Goal: Transaction & Acquisition: Purchase product/service

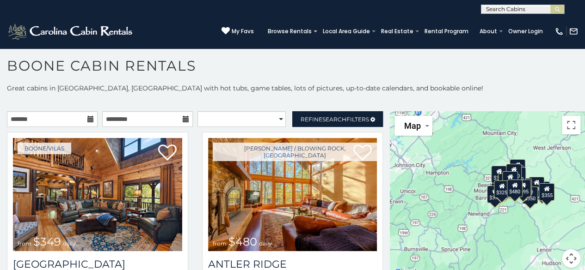
scroll to position [5, 0]
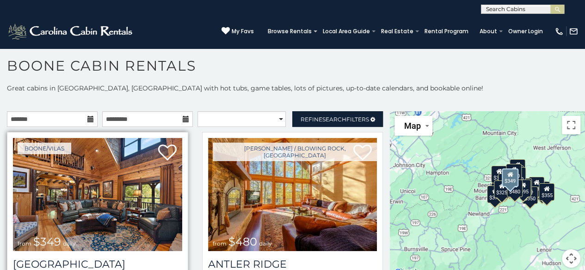
click at [115, 187] on img at bounding box center [97, 194] width 169 height 113
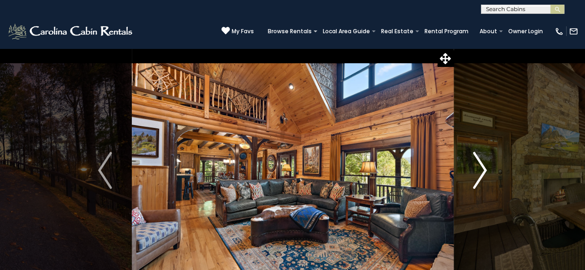
click at [480, 175] on img "Next" at bounding box center [480, 170] width 14 height 37
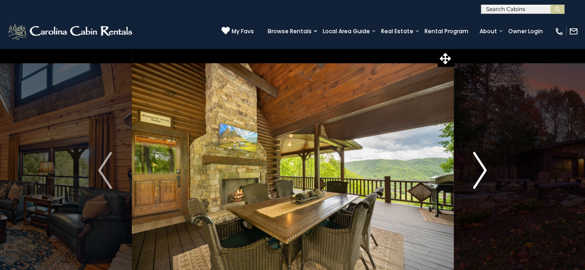
click at [480, 175] on img "Next" at bounding box center [480, 170] width 14 height 37
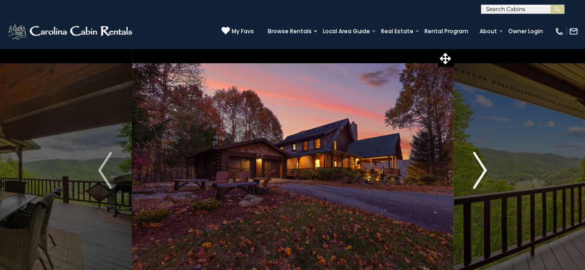
click at [480, 175] on img "Next" at bounding box center [480, 170] width 14 height 37
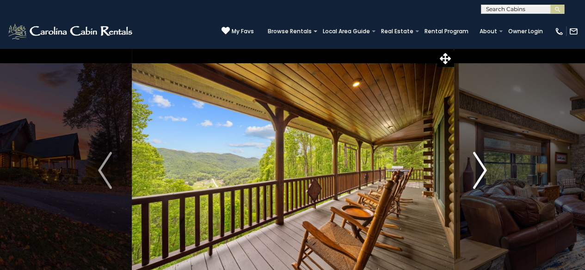
click at [480, 175] on img "Next" at bounding box center [480, 170] width 14 height 37
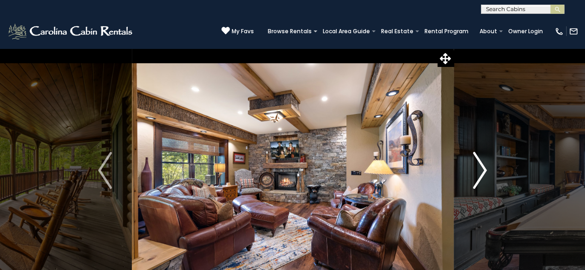
click at [480, 175] on img "Next" at bounding box center [480, 170] width 14 height 37
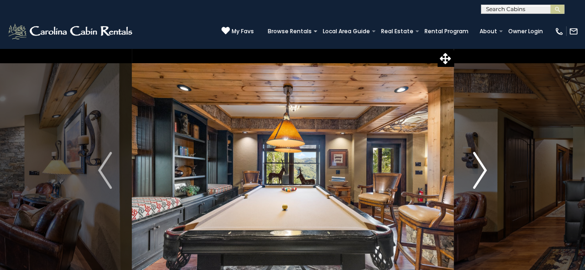
click at [480, 175] on img "Next" at bounding box center [480, 170] width 14 height 37
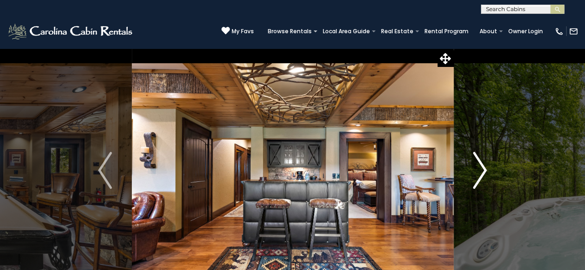
click at [480, 175] on img "Next" at bounding box center [480, 170] width 14 height 37
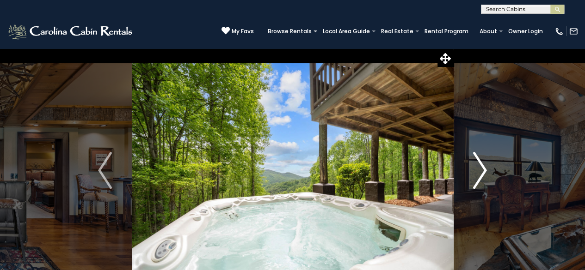
click at [480, 175] on img "Next" at bounding box center [480, 170] width 14 height 37
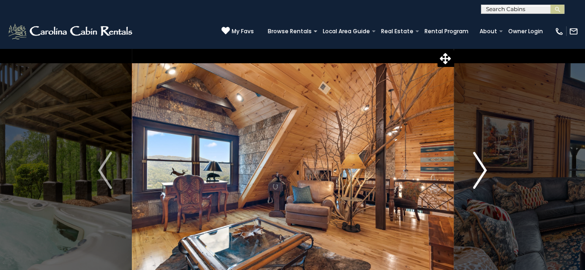
click at [480, 175] on img "Next" at bounding box center [480, 170] width 14 height 37
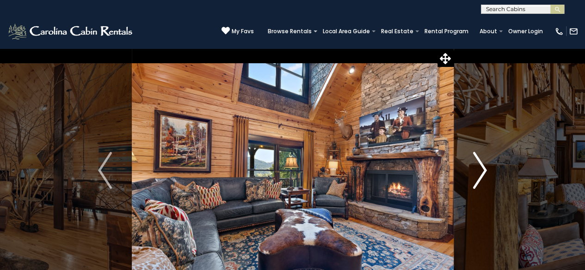
click at [480, 175] on img "Next" at bounding box center [480, 170] width 14 height 37
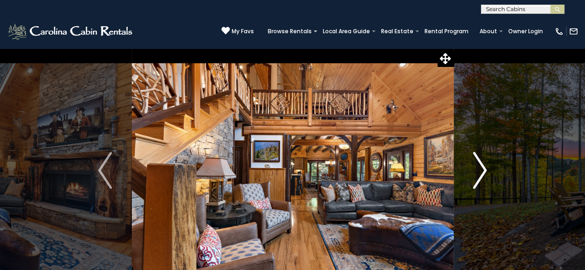
click at [478, 175] on img "Next" at bounding box center [480, 170] width 14 height 37
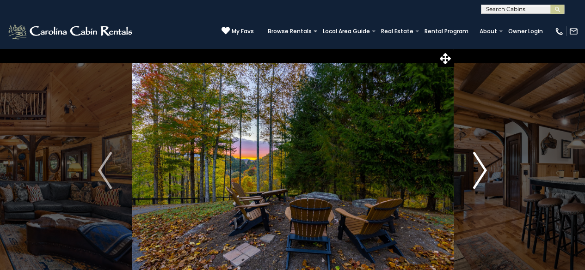
click at [478, 175] on img "Next" at bounding box center [480, 170] width 14 height 37
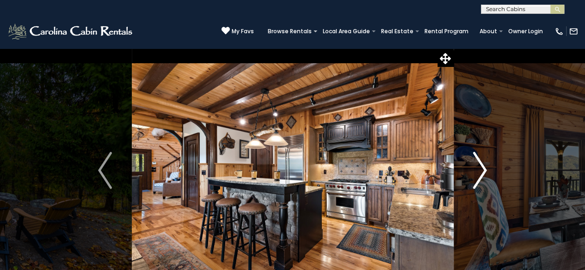
click at [478, 175] on img "Next" at bounding box center [480, 170] width 14 height 37
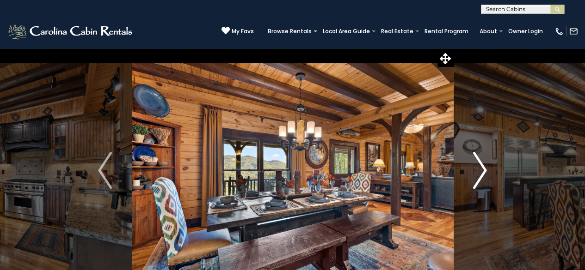
click at [478, 175] on img "Next" at bounding box center [480, 170] width 14 height 37
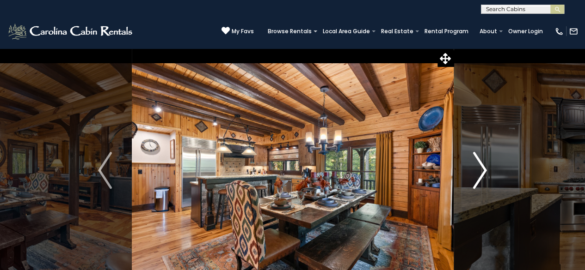
click at [478, 175] on img "Next" at bounding box center [480, 170] width 14 height 37
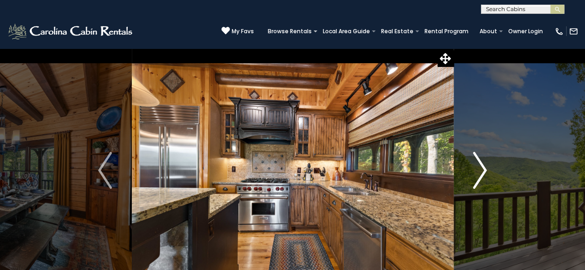
click at [478, 175] on img "Next" at bounding box center [480, 170] width 14 height 37
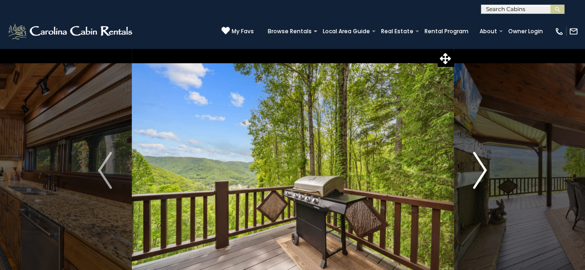
click at [478, 175] on img "Next" at bounding box center [480, 170] width 14 height 37
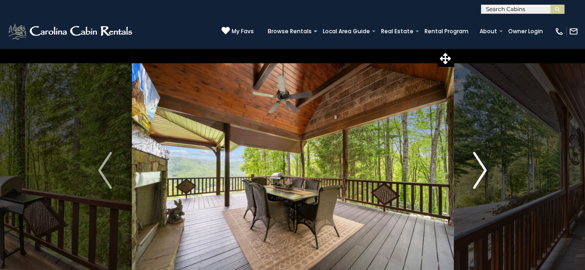
click at [478, 176] on img "Next" at bounding box center [480, 170] width 14 height 37
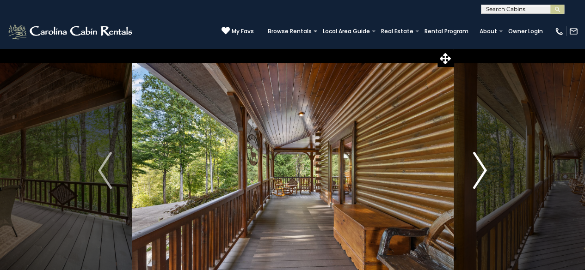
click at [478, 176] on img "Next" at bounding box center [480, 170] width 14 height 37
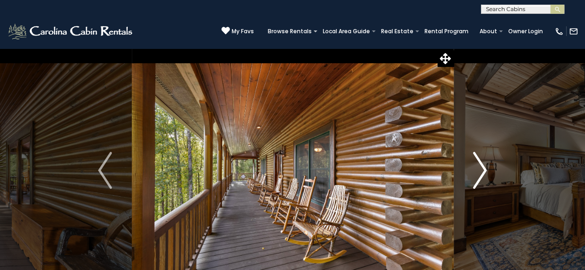
click at [485, 173] on img "Next" at bounding box center [480, 170] width 14 height 37
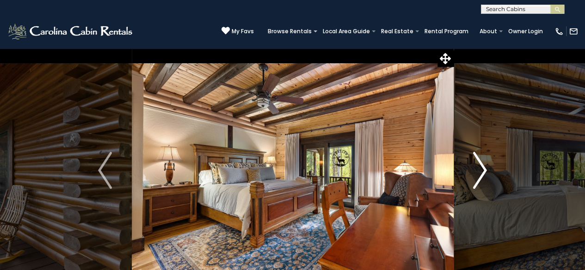
click at [485, 173] on img "Next" at bounding box center [480, 170] width 14 height 37
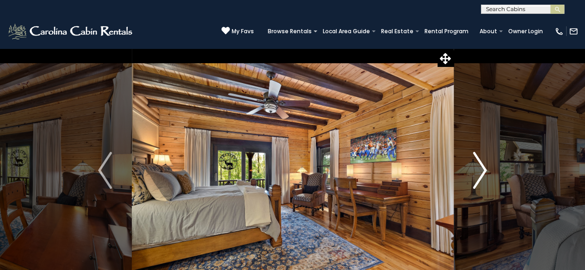
click at [485, 173] on img "Next" at bounding box center [480, 170] width 14 height 37
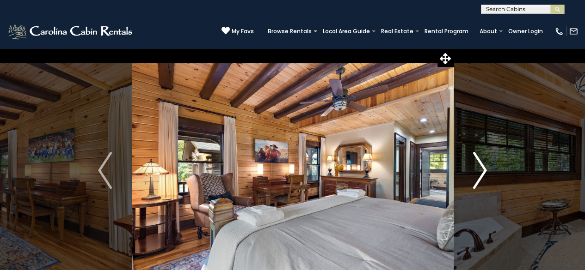
click at [485, 173] on img "Next" at bounding box center [480, 170] width 14 height 37
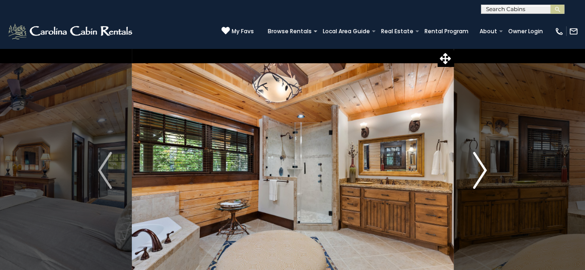
click at [485, 173] on img "Next" at bounding box center [480, 170] width 14 height 37
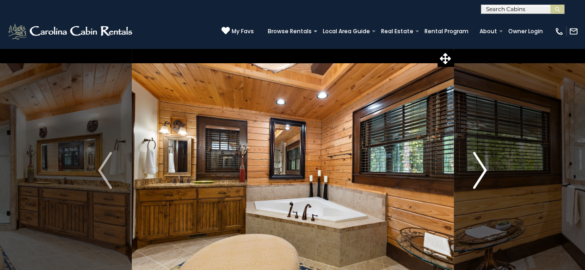
click at [485, 173] on img "Next" at bounding box center [480, 170] width 14 height 37
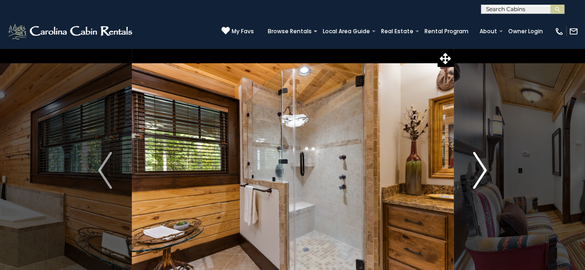
click at [485, 173] on img "Next" at bounding box center [480, 170] width 14 height 37
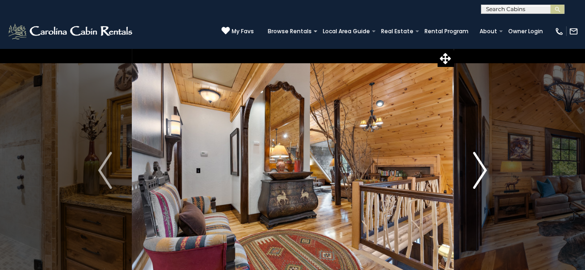
click at [485, 173] on img "Next" at bounding box center [480, 170] width 14 height 37
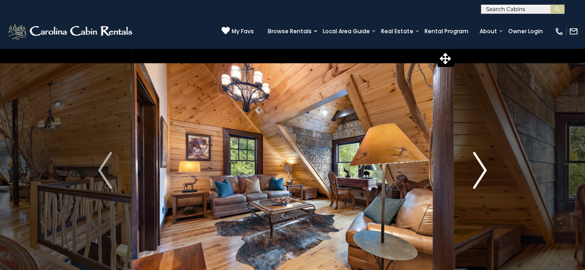
click at [485, 173] on img "Next" at bounding box center [480, 170] width 14 height 37
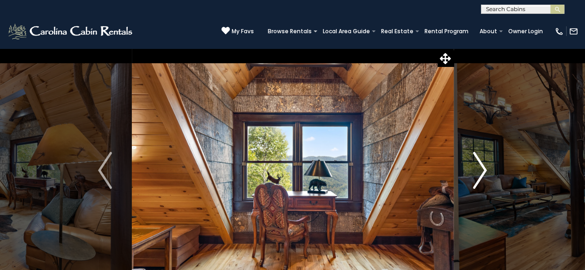
click at [485, 173] on img "Next" at bounding box center [480, 170] width 14 height 37
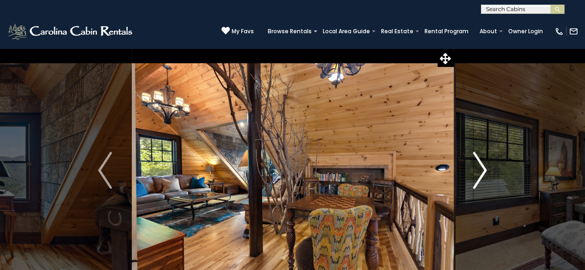
click at [485, 173] on img "Next" at bounding box center [480, 170] width 14 height 37
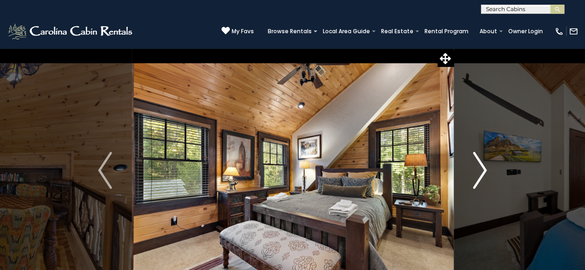
click at [485, 173] on img "Next" at bounding box center [480, 170] width 14 height 37
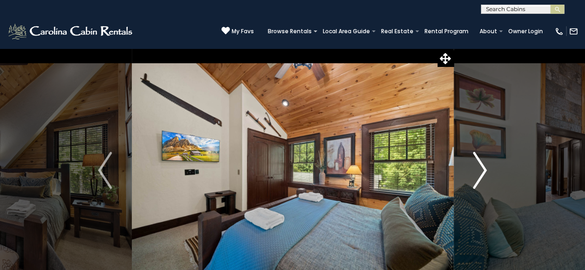
click at [485, 173] on img "Next" at bounding box center [480, 170] width 14 height 37
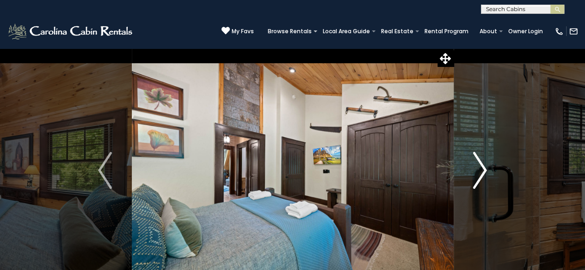
click at [485, 173] on img "Next" at bounding box center [480, 170] width 14 height 37
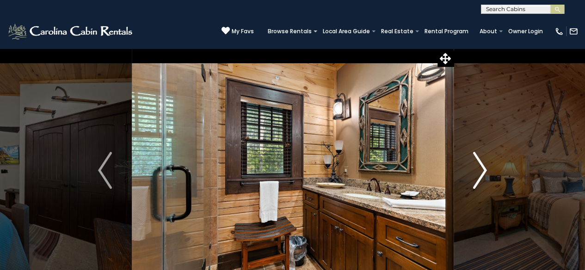
click at [485, 173] on img "Next" at bounding box center [480, 170] width 14 height 37
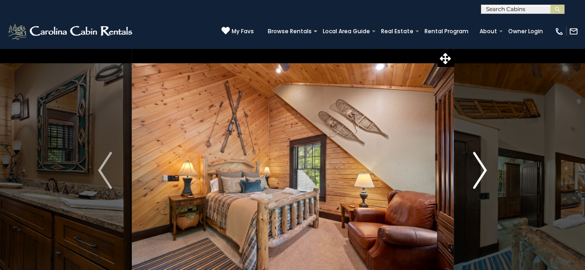
click at [485, 173] on img "Next" at bounding box center [480, 170] width 14 height 37
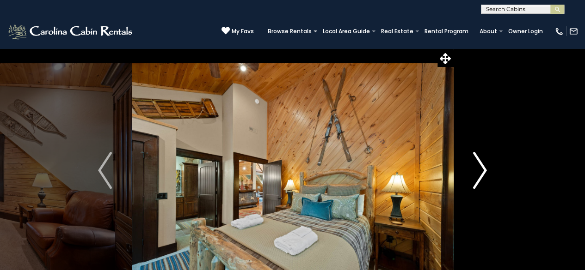
click at [485, 173] on img "Next" at bounding box center [480, 170] width 14 height 37
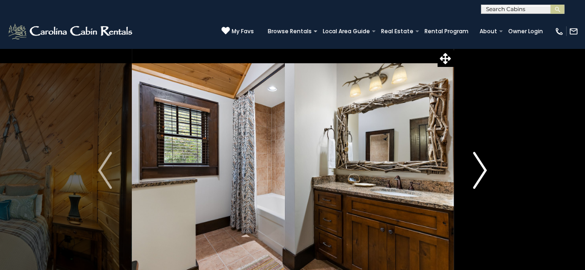
click at [476, 169] on img "Next" at bounding box center [480, 170] width 14 height 37
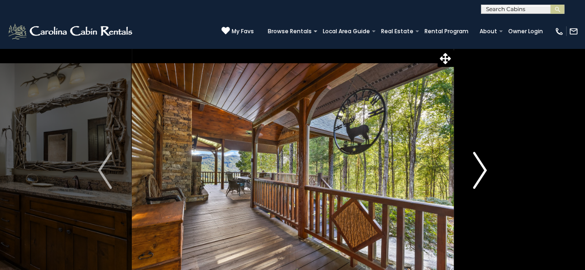
click at [476, 169] on img "Next" at bounding box center [480, 170] width 14 height 37
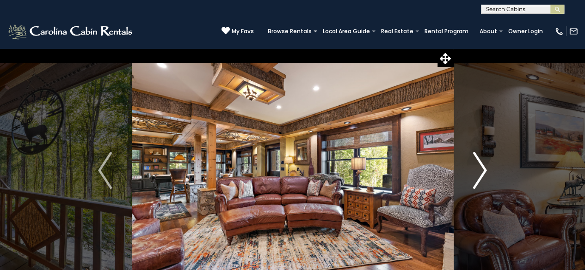
click at [476, 169] on img "Next" at bounding box center [480, 170] width 14 height 37
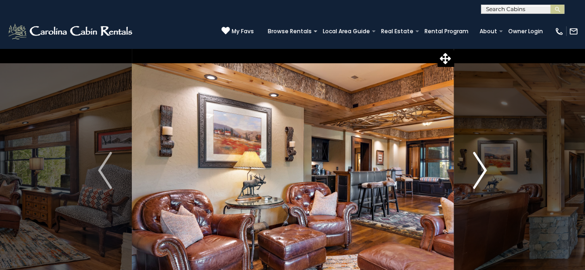
click at [476, 169] on img "Next" at bounding box center [480, 170] width 14 height 37
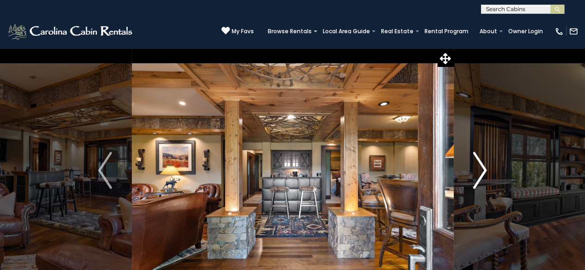
click at [476, 169] on img "Next" at bounding box center [480, 170] width 14 height 37
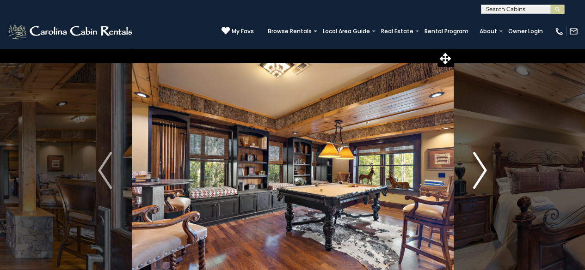
click at [476, 169] on img "Next" at bounding box center [480, 170] width 14 height 37
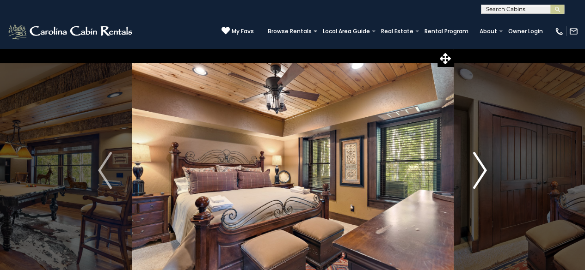
click at [476, 169] on img "Next" at bounding box center [480, 170] width 14 height 37
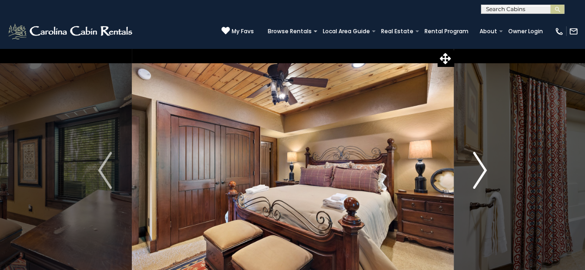
click at [476, 169] on img "Next" at bounding box center [480, 170] width 14 height 37
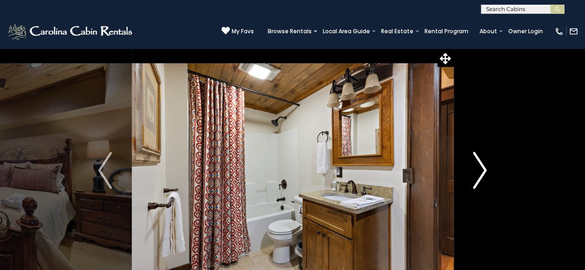
click at [476, 169] on img "Next" at bounding box center [480, 170] width 14 height 37
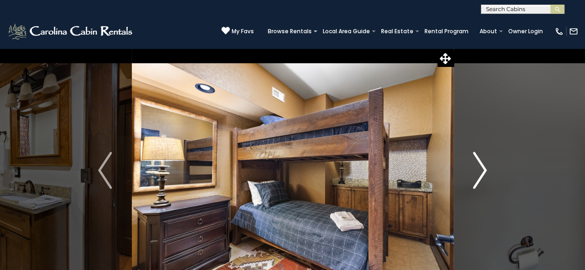
click at [476, 169] on img "Next" at bounding box center [480, 170] width 14 height 37
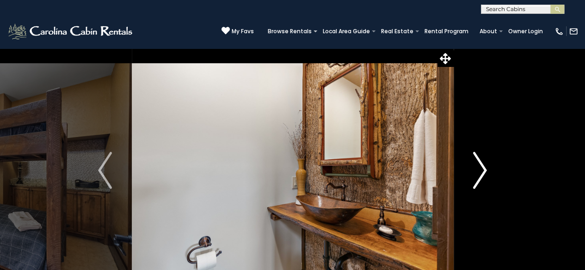
click at [476, 169] on img "Next" at bounding box center [480, 170] width 14 height 37
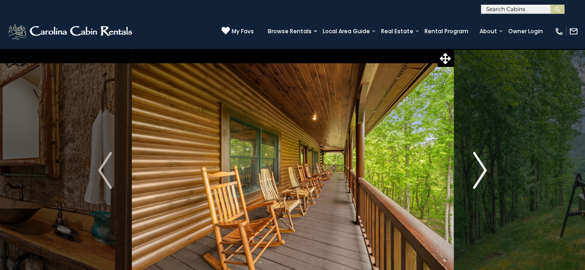
click at [476, 169] on img "Next" at bounding box center [480, 170] width 14 height 37
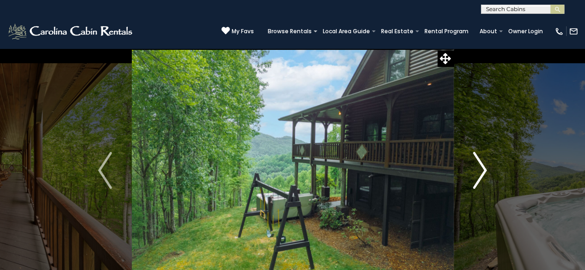
click at [476, 169] on img "Next" at bounding box center [480, 170] width 14 height 37
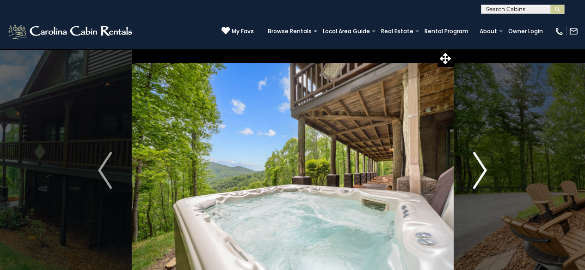
click at [476, 169] on img "Next" at bounding box center [480, 170] width 14 height 37
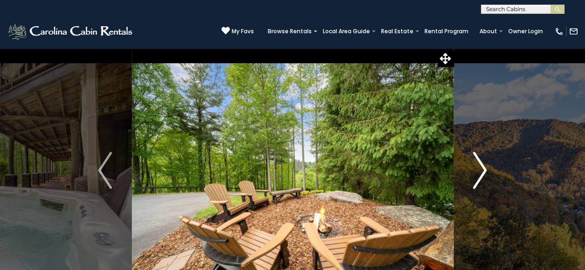
click at [476, 169] on img "Next" at bounding box center [480, 170] width 14 height 37
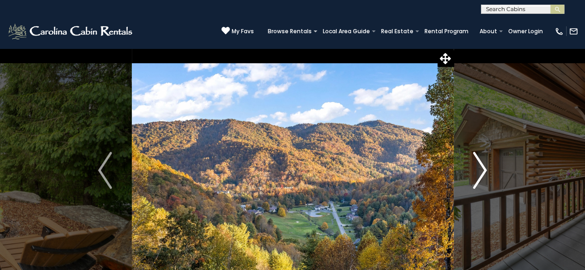
click at [482, 167] on img "Next" at bounding box center [480, 170] width 14 height 37
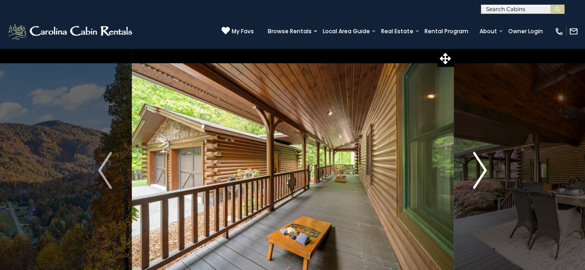
click at [473, 169] on img "Next" at bounding box center [480, 170] width 14 height 37
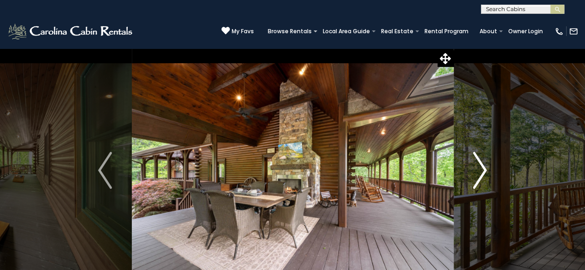
click at [473, 169] on img "Next" at bounding box center [480, 170] width 14 height 37
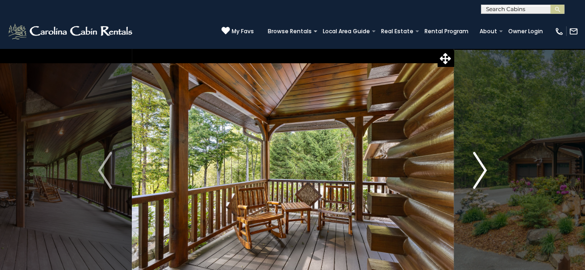
click at [473, 169] on img "Next" at bounding box center [480, 170] width 14 height 37
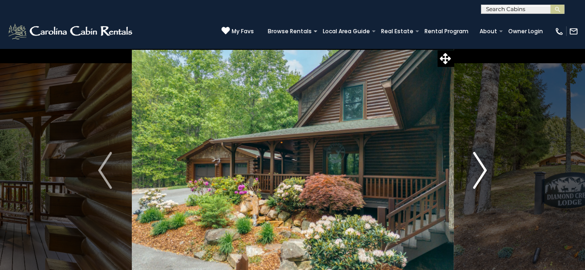
click at [473, 169] on img "Next" at bounding box center [480, 170] width 14 height 37
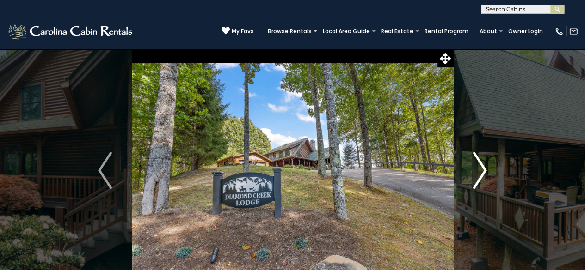
click at [473, 169] on img "Next" at bounding box center [480, 170] width 14 height 37
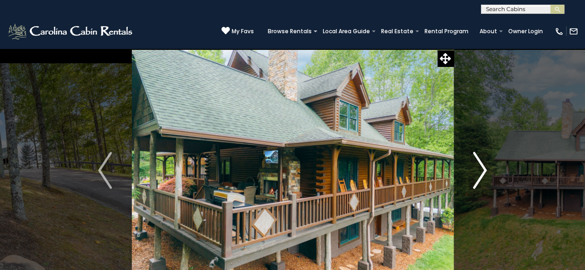
click at [473, 169] on img "Next" at bounding box center [480, 170] width 14 height 37
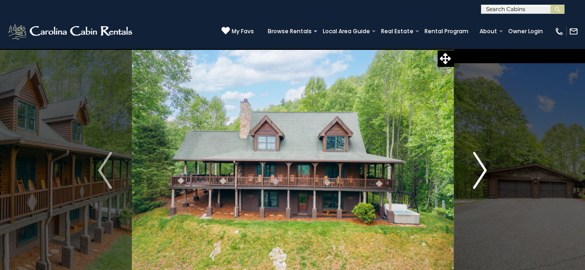
click at [480, 167] on img "Next" at bounding box center [480, 170] width 14 height 37
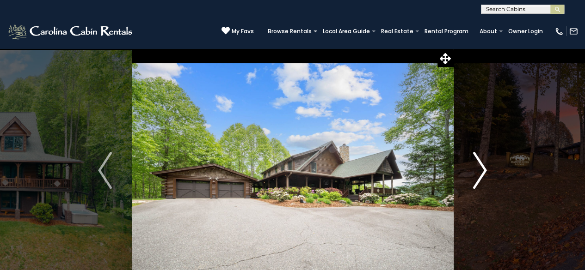
click at [480, 167] on img "Next" at bounding box center [480, 170] width 14 height 37
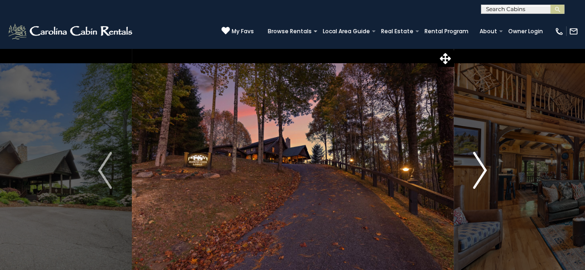
click at [480, 167] on img "Next" at bounding box center [480, 170] width 14 height 37
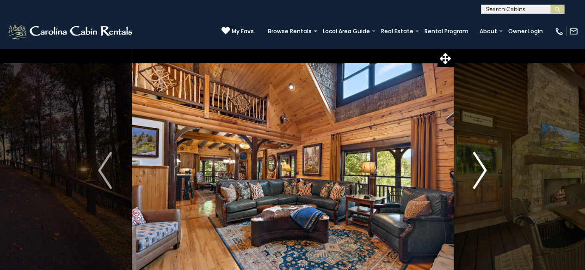
click at [480, 167] on img "Next" at bounding box center [480, 170] width 14 height 37
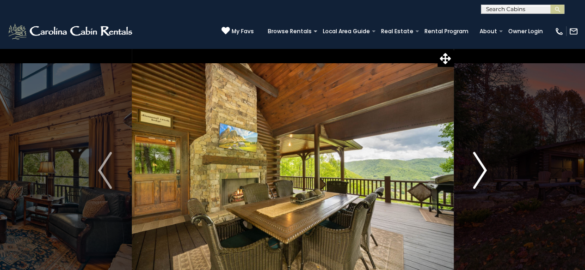
click at [480, 167] on img "Next" at bounding box center [480, 170] width 14 height 37
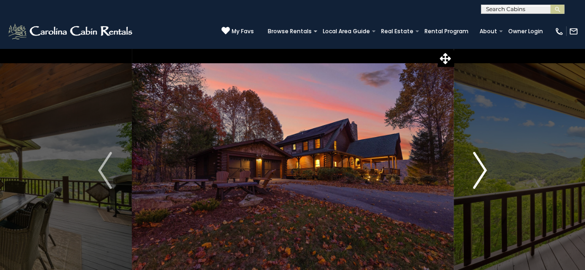
click at [480, 167] on img "Next" at bounding box center [480, 170] width 14 height 37
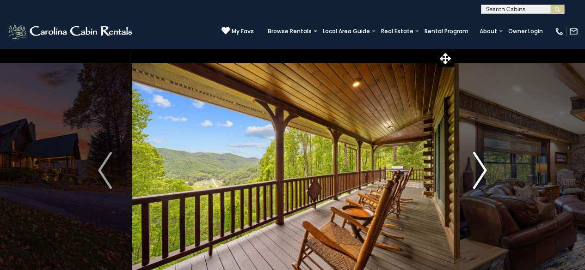
click at [480, 167] on img "Next" at bounding box center [480, 170] width 14 height 37
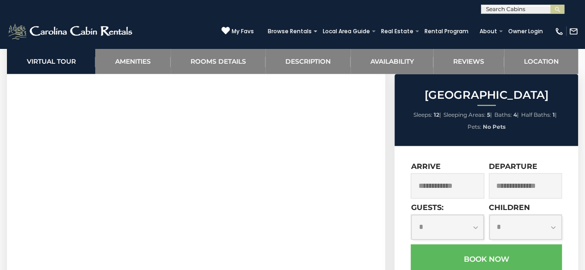
scroll to position [443, 0]
click at [249, 28] on span "My Favs" at bounding box center [243, 31] width 22 height 8
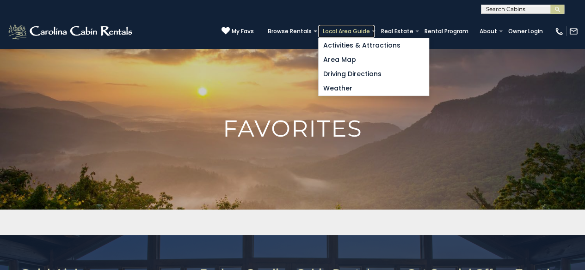
click at [353, 30] on link "Local Area Guide" at bounding box center [346, 31] width 56 height 13
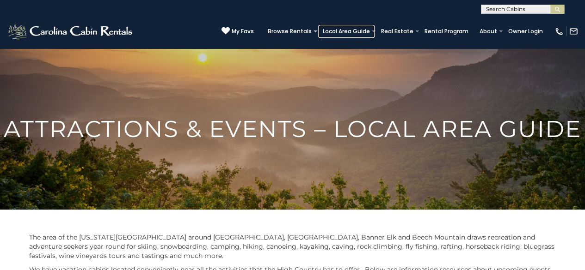
click at [353, 30] on link "Local Area Guide" at bounding box center [346, 31] width 56 height 13
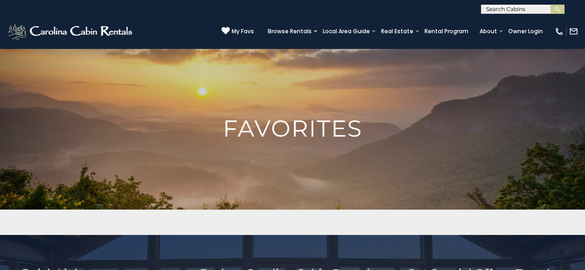
click at [491, 11] on input "text" at bounding box center [521, 10] width 81 height 9
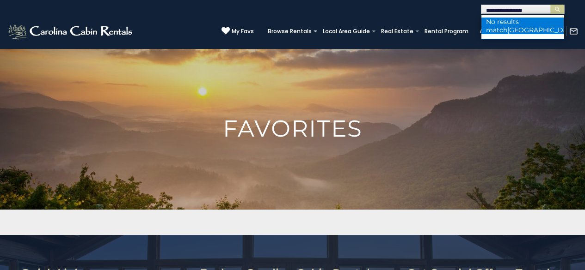
type input "**********"
click at [525, 27] on span "suger hill creek" at bounding box center [542, 30] width 71 height 8
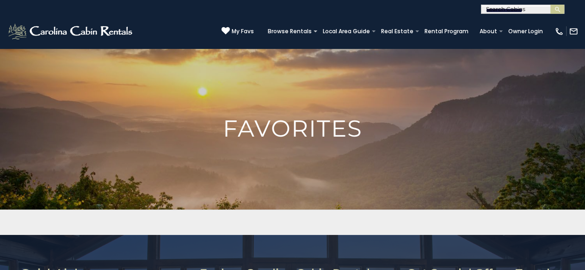
click at [536, 12] on input "**********" at bounding box center [521, 10] width 81 height 9
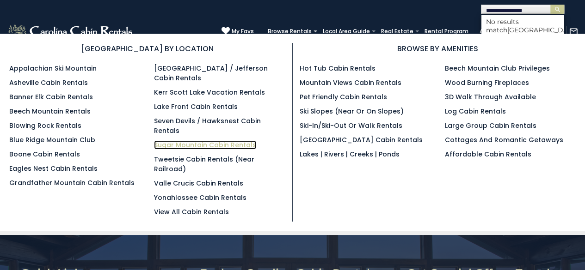
click at [197, 141] on link "Sugar Mountain Cabin Rentals" at bounding box center [205, 145] width 102 height 9
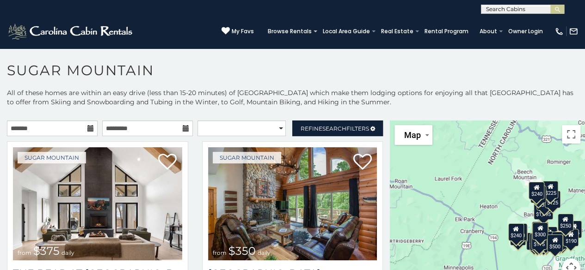
scroll to position [5, 0]
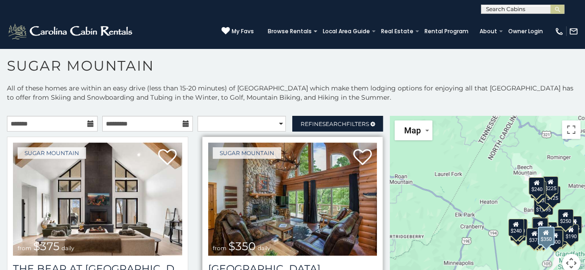
click at [273, 218] on img at bounding box center [292, 199] width 169 height 113
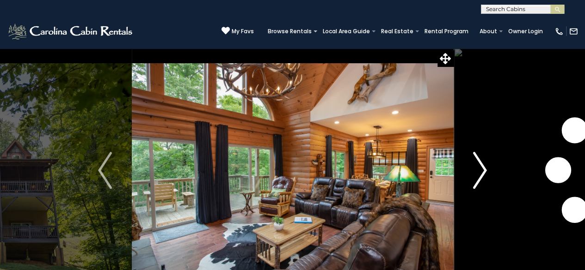
click at [483, 165] on img "Next" at bounding box center [480, 170] width 14 height 37
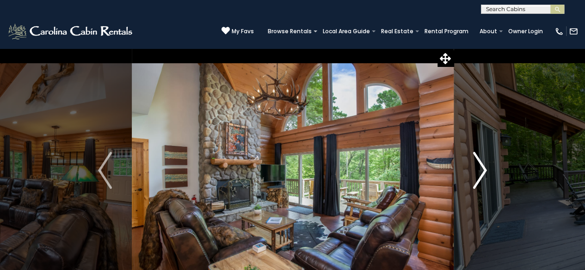
click at [483, 165] on img "Next" at bounding box center [480, 170] width 14 height 37
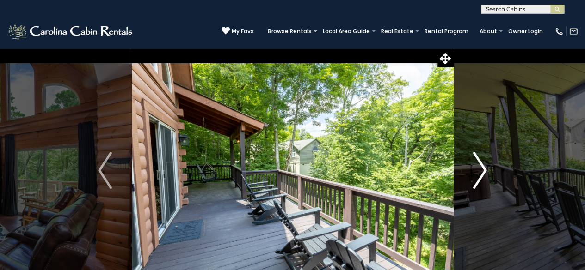
click at [483, 165] on img "Next" at bounding box center [480, 170] width 14 height 37
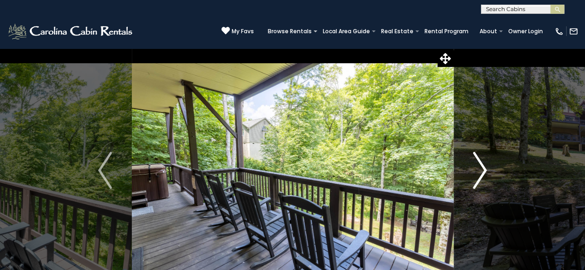
click at [483, 165] on img "Next" at bounding box center [480, 170] width 14 height 37
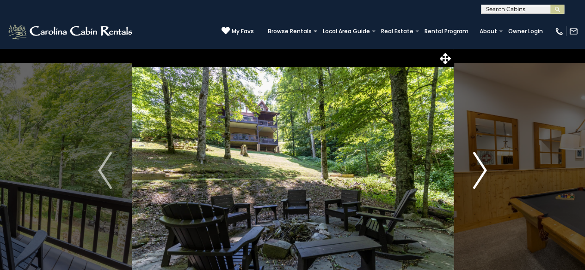
click at [483, 165] on img "Next" at bounding box center [480, 170] width 14 height 37
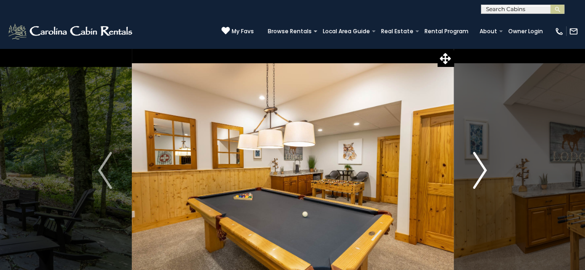
click at [483, 165] on img "Next" at bounding box center [480, 170] width 14 height 37
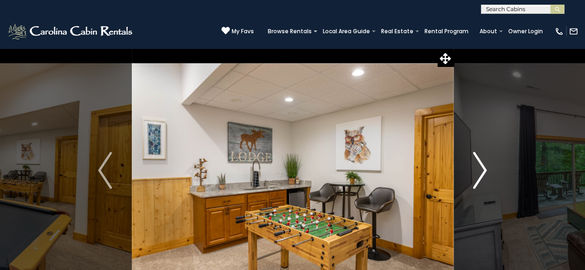
click at [483, 165] on img "Next" at bounding box center [480, 170] width 14 height 37
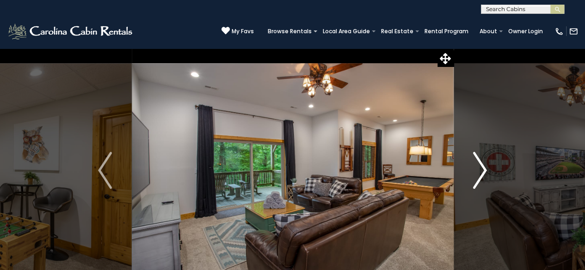
click at [483, 165] on img "Next" at bounding box center [480, 170] width 14 height 37
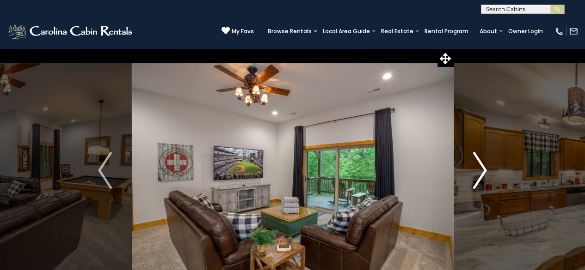
click at [483, 165] on img "Next" at bounding box center [480, 170] width 14 height 37
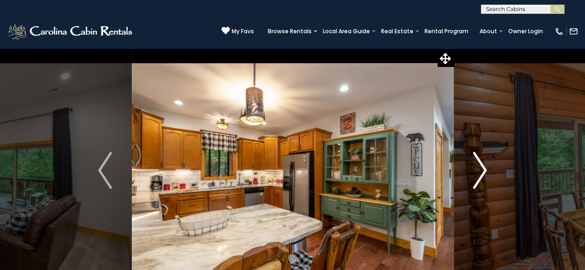
click at [483, 165] on img "Next" at bounding box center [480, 170] width 14 height 37
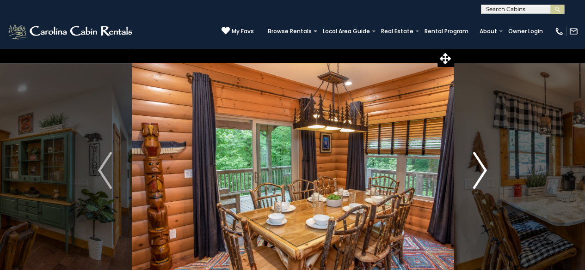
click at [483, 165] on img "Next" at bounding box center [480, 170] width 14 height 37
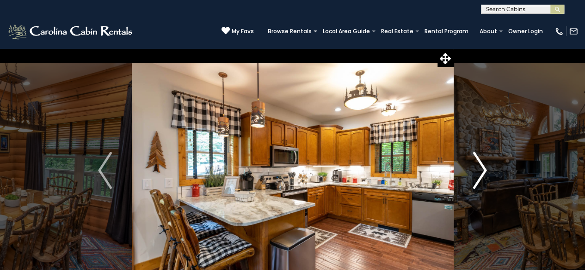
click at [483, 165] on img "Next" at bounding box center [480, 170] width 14 height 37
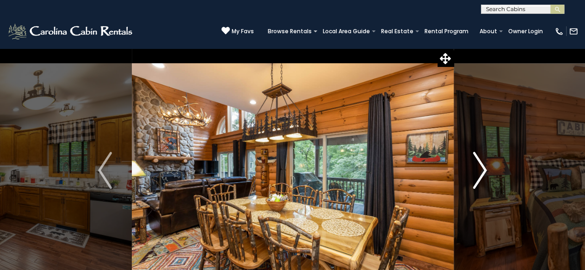
click at [483, 165] on img "Next" at bounding box center [480, 170] width 14 height 37
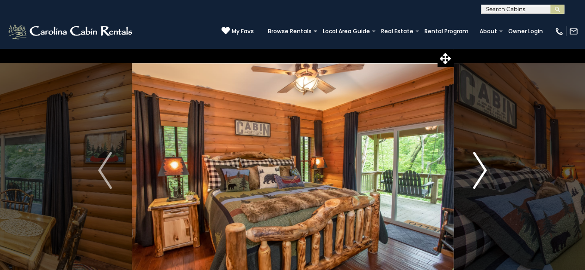
click at [483, 165] on img "Next" at bounding box center [480, 170] width 14 height 37
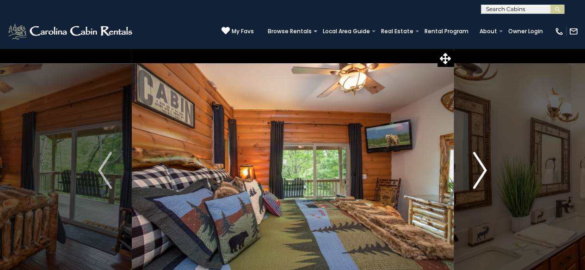
click at [483, 165] on img "Next" at bounding box center [480, 170] width 14 height 37
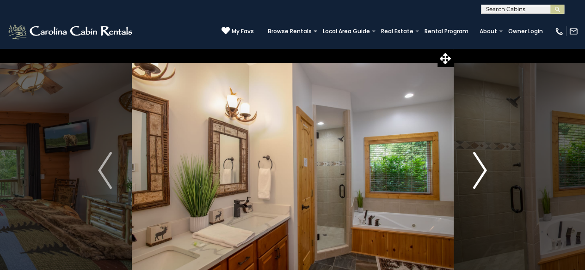
click at [483, 165] on img "Next" at bounding box center [480, 170] width 14 height 37
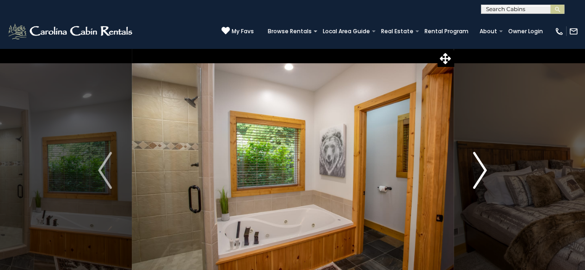
click at [483, 165] on img "Next" at bounding box center [480, 170] width 14 height 37
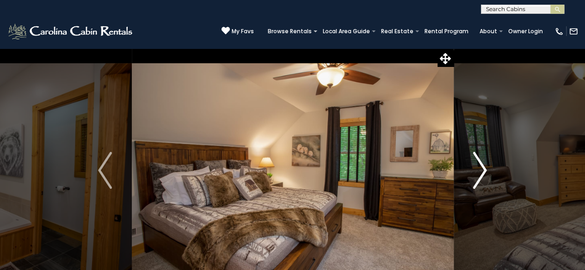
click at [483, 165] on img "Next" at bounding box center [480, 170] width 14 height 37
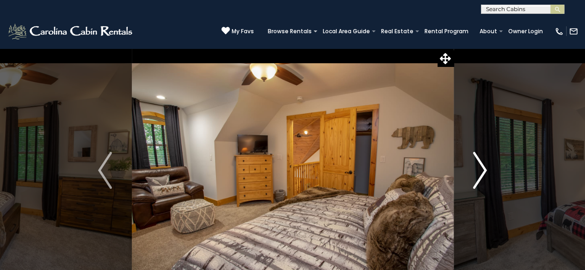
click at [483, 165] on img "Next" at bounding box center [480, 170] width 14 height 37
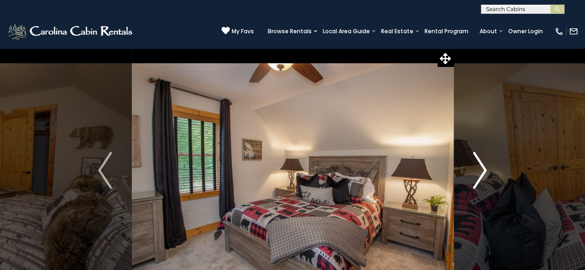
click at [483, 165] on img "Next" at bounding box center [480, 170] width 14 height 37
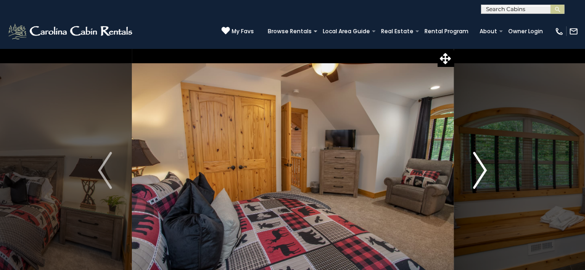
click at [483, 165] on img "Next" at bounding box center [480, 170] width 14 height 37
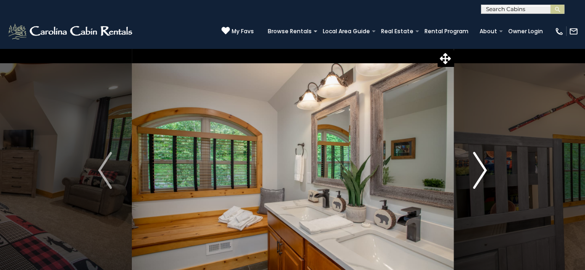
click at [483, 165] on img "Next" at bounding box center [480, 170] width 14 height 37
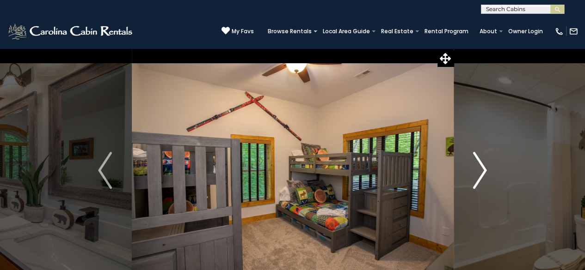
click at [483, 165] on img "Next" at bounding box center [480, 170] width 14 height 37
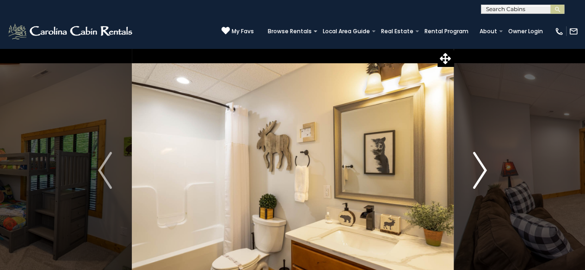
click at [483, 165] on img "Next" at bounding box center [480, 170] width 14 height 37
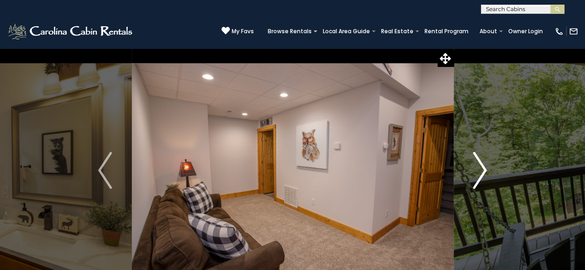
click at [483, 165] on img "Next" at bounding box center [480, 170] width 14 height 37
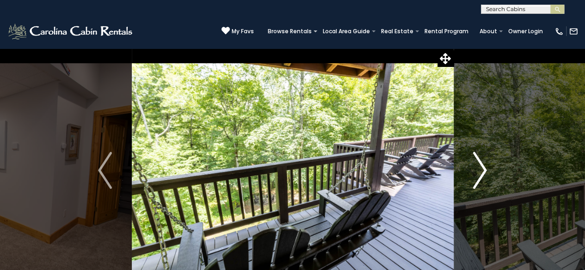
click at [483, 165] on img "Next" at bounding box center [480, 170] width 14 height 37
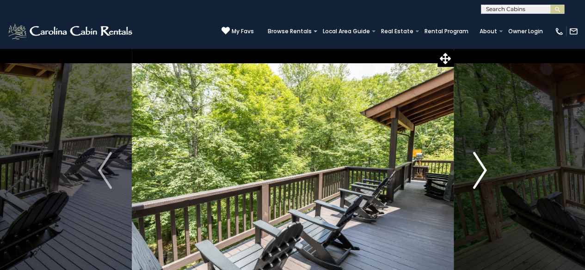
click at [483, 165] on img "Next" at bounding box center [480, 170] width 14 height 37
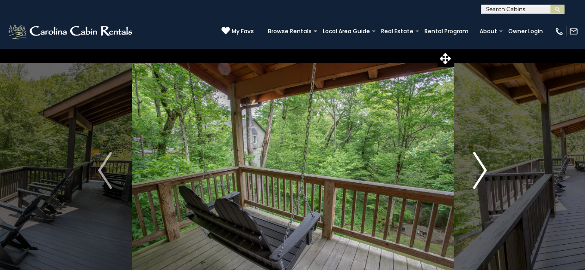
click at [483, 165] on img "Next" at bounding box center [480, 170] width 14 height 37
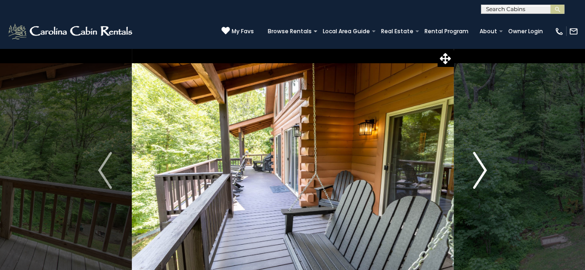
click at [483, 165] on img "Next" at bounding box center [480, 170] width 14 height 37
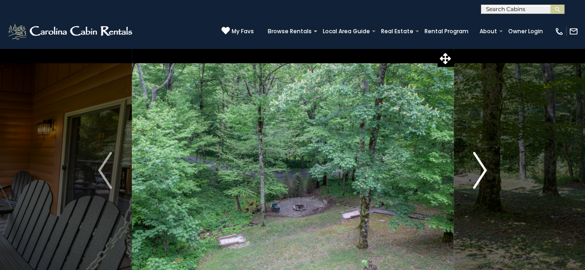
click at [483, 165] on img "Next" at bounding box center [480, 170] width 14 height 37
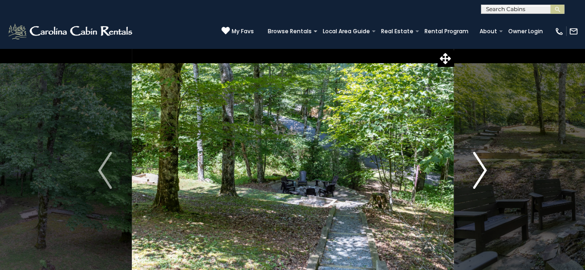
click at [483, 165] on img "Next" at bounding box center [480, 170] width 14 height 37
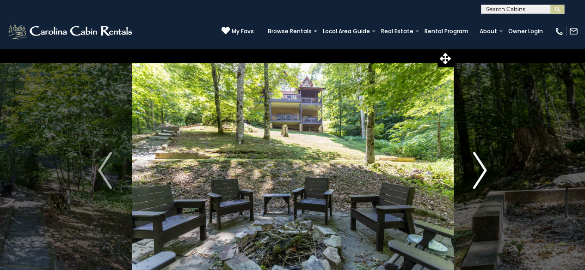
click at [483, 165] on img "Next" at bounding box center [480, 170] width 14 height 37
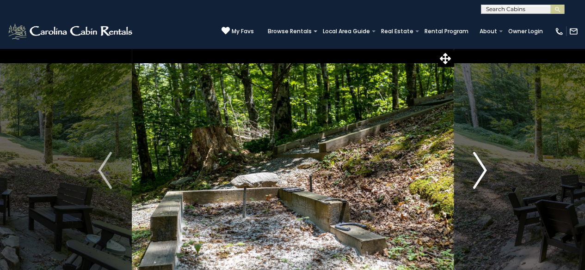
click at [483, 165] on img "Next" at bounding box center [480, 170] width 14 height 37
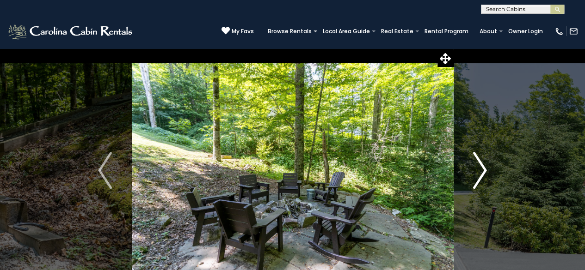
click at [483, 165] on img "Next" at bounding box center [480, 170] width 14 height 37
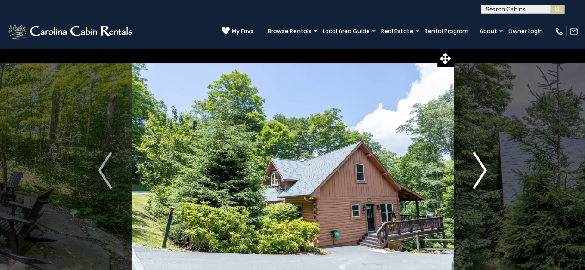
click at [483, 165] on img "Next" at bounding box center [480, 170] width 14 height 37
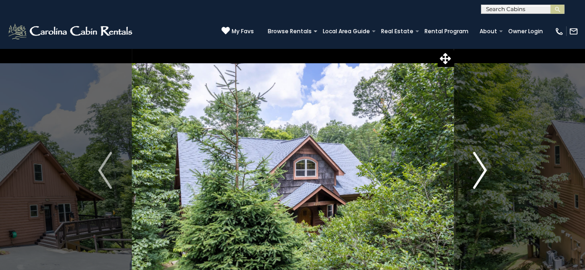
click at [483, 165] on img "Next" at bounding box center [480, 170] width 14 height 37
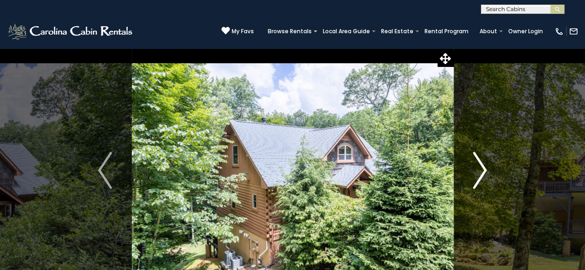
click at [483, 165] on img "Next" at bounding box center [480, 170] width 14 height 37
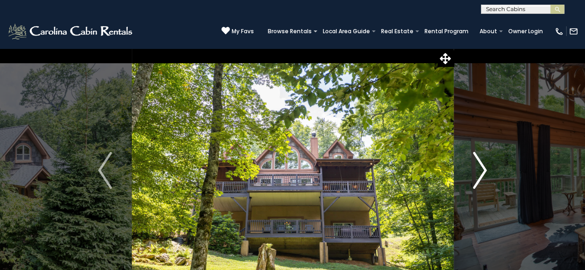
click at [483, 165] on img "Next" at bounding box center [480, 170] width 14 height 37
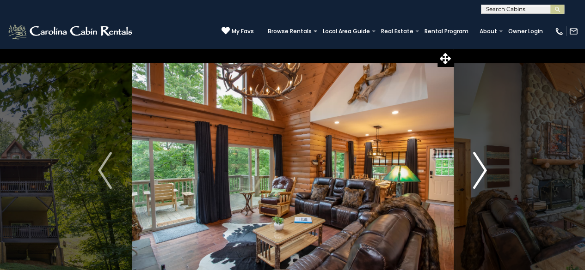
click at [483, 165] on img "Next" at bounding box center [480, 170] width 14 height 37
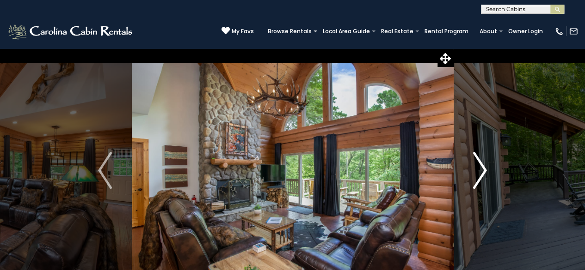
click at [483, 165] on img "Next" at bounding box center [480, 170] width 14 height 37
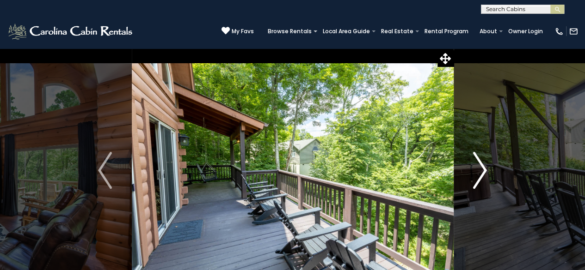
click at [483, 165] on img "Next" at bounding box center [480, 170] width 14 height 37
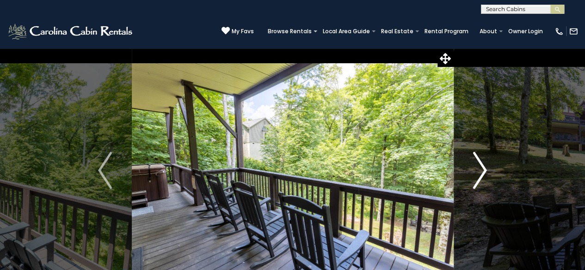
click at [483, 165] on img "Next" at bounding box center [480, 170] width 14 height 37
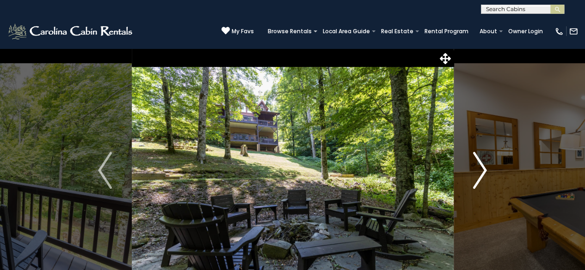
click at [483, 165] on img "Next" at bounding box center [480, 170] width 14 height 37
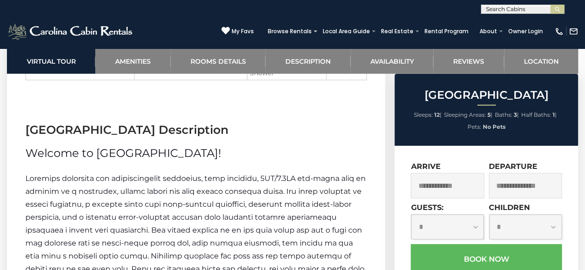
scroll to position [170, 0]
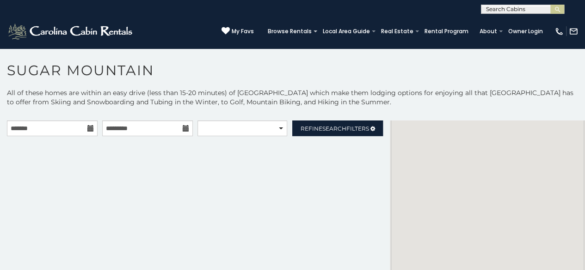
scroll to position [5, 0]
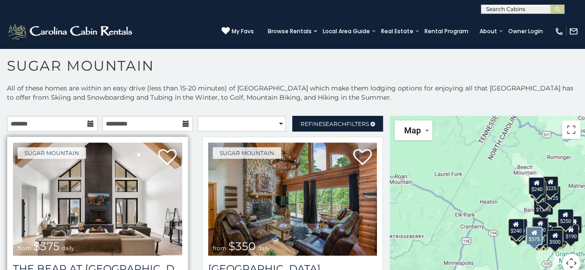
click at [85, 172] on img at bounding box center [97, 199] width 169 height 113
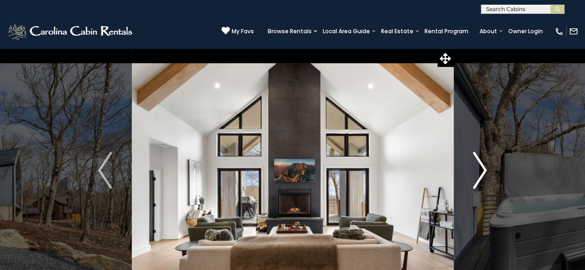
click at [479, 174] on img "Next" at bounding box center [480, 170] width 14 height 37
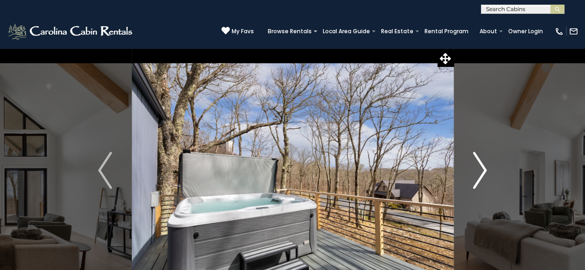
click at [479, 174] on img "Next" at bounding box center [480, 170] width 14 height 37
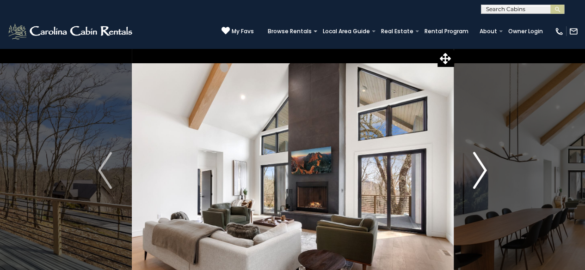
click at [479, 174] on img "Next" at bounding box center [480, 170] width 14 height 37
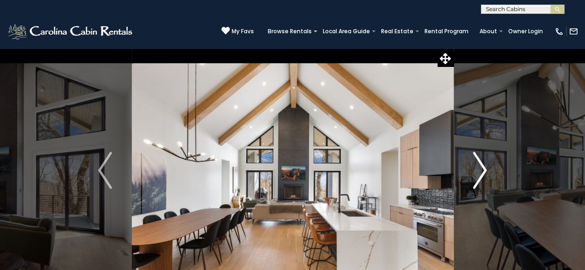
click at [479, 174] on img "Next" at bounding box center [480, 170] width 14 height 37
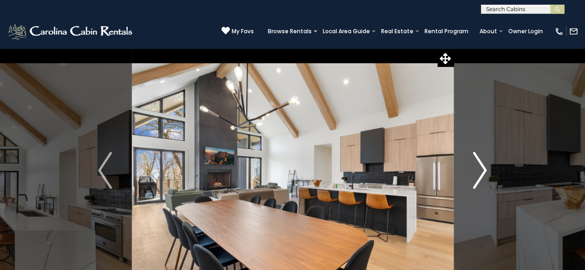
click at [479, 174] on img "Next" at bounding box center [480, 170] width 14 height 37
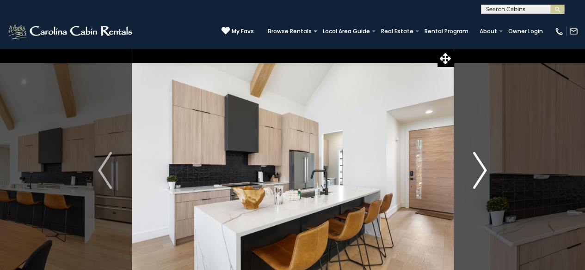
click at [479, 174] on img "Next" at bounding box center [480, 170] width 14 height 37
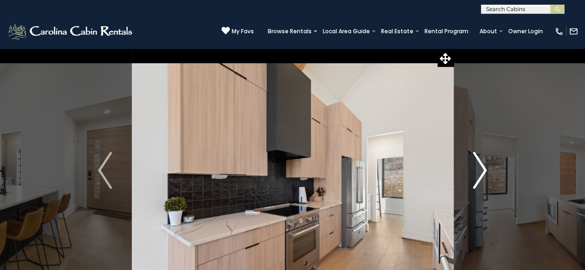
click at [479, 174] on img "Next" at bounding box center [480, 170] width 14 height 37
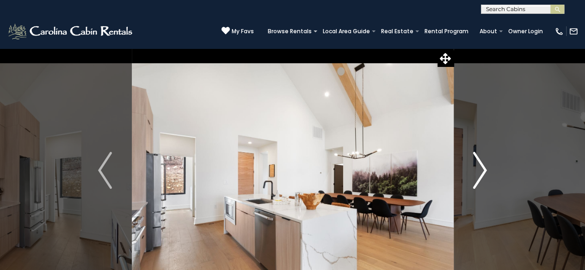
click at [479, 174] on img "Next" at bounding box center [480, 170] width 14 height 37
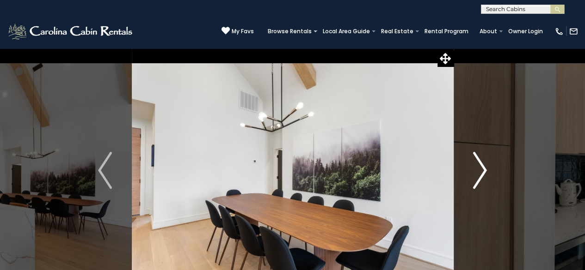
click at [479, 174] on img "Next" at bounding box center [480, 170] width 14 height 37
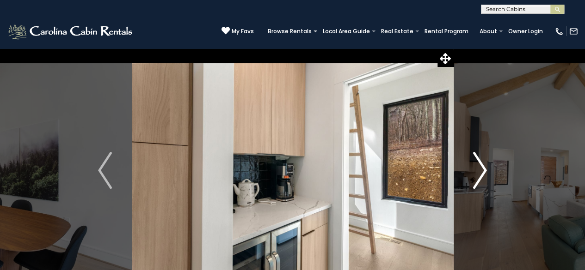
click at [479, 174] on img "Next" at bounding box center [480, 170] width 14 height 37
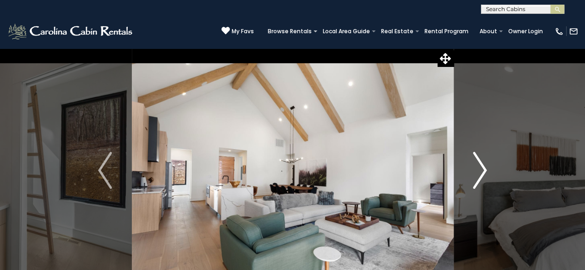
click at [479, 174] on img "Next" at bounding box center [480, 170] width 14 height 37
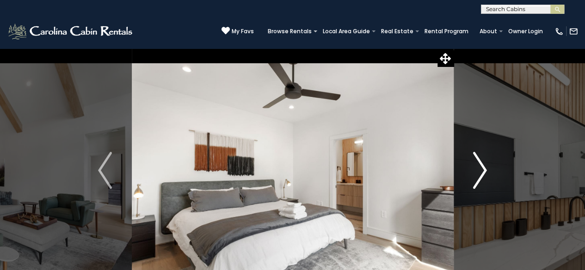
click at [479, 174] on img "Next" at bounding box center [480, 170] width 14 height 37
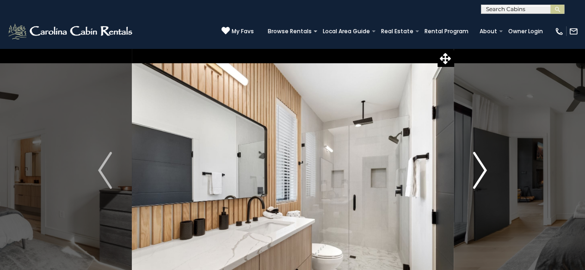
click at [479, 174] on img "Next" at bounding box center [480, 170] width 14 height 37
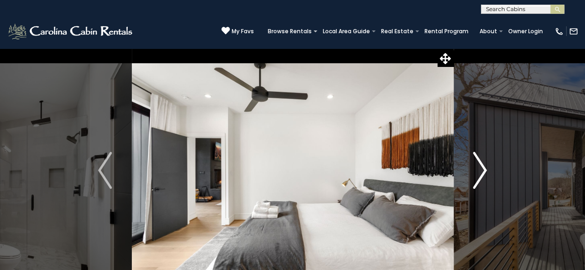
click at [479, 174] on img "Next" at bounding box center [480, 170] width 14 height 37
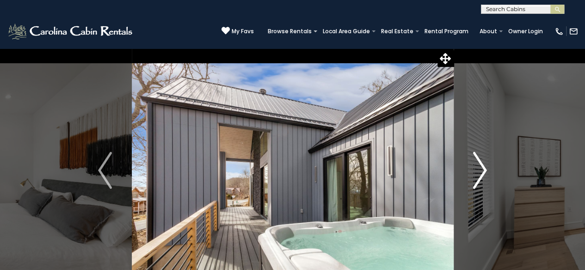
click at [479, 174] on img "Next" at bounding box center [480, 170] width 14 height 37
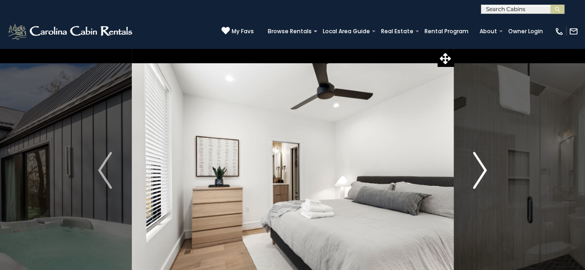
click at [479, 174] on img "Next" at bounding box center [480, 170] width 14 height 37
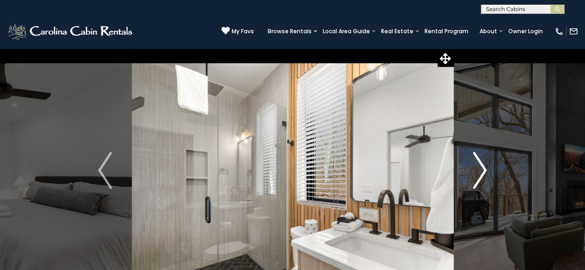
click at [479, 174] on img "Next" at bounding box center [480, 170] width 14 height 37
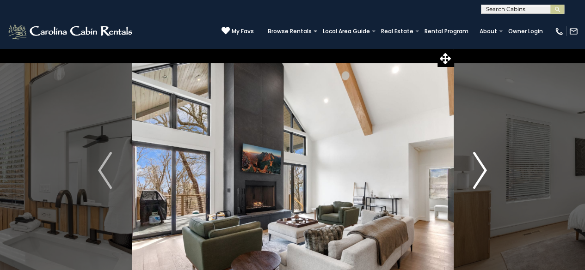
click at [479, 174] on img "Next" at bounding box center [480, 170] width 14 height 37
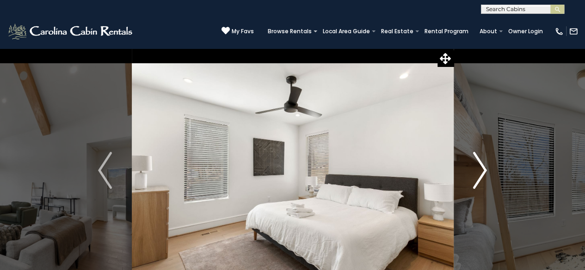
click at [479, 174] on img "Next" at bounding box center [480, 170] width 14 height 37
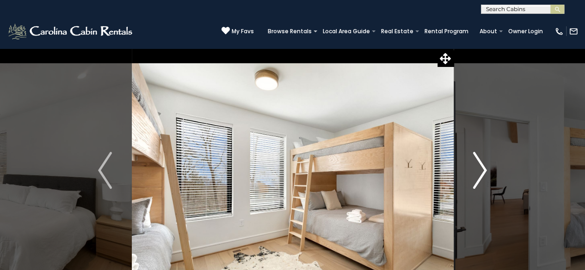
click at [479, 174] on img "Next" at bounding box center [480, 170] width 14 height 37
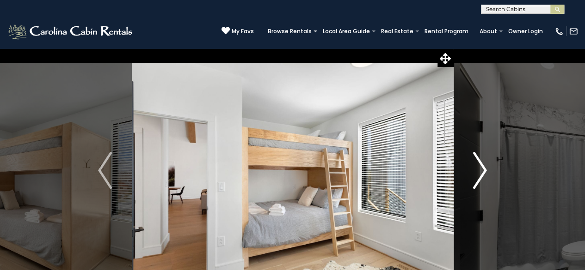
click at [479, 174] on img "Next" at bounding box center [480, 170] width 14 height 37
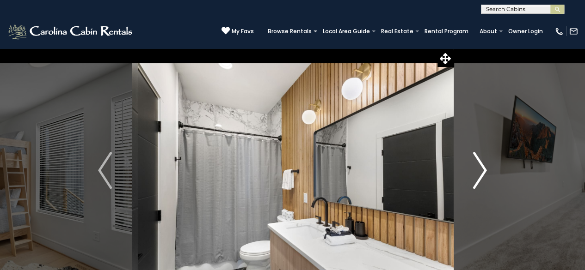
click at [479, 174] on img "Next" at bounding box center [480, 170] width 14 height 37
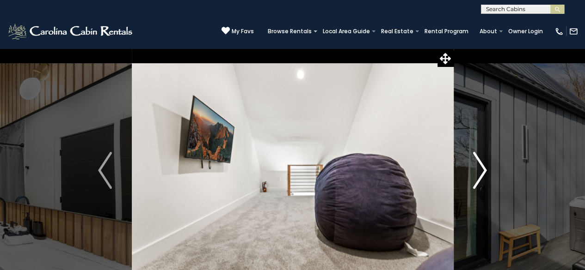
click at [479, 174] on img "Next" at bounding box center [480, 170] width 14 height 37
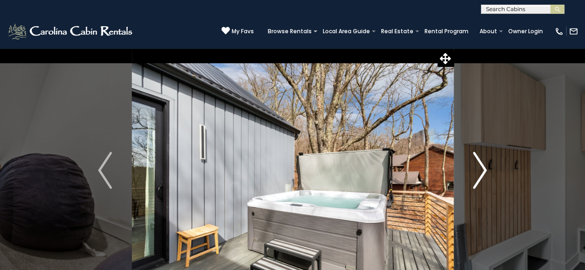
click at [479, 174] on img "Next" at bounding box center [480, 170] width 14 height 37
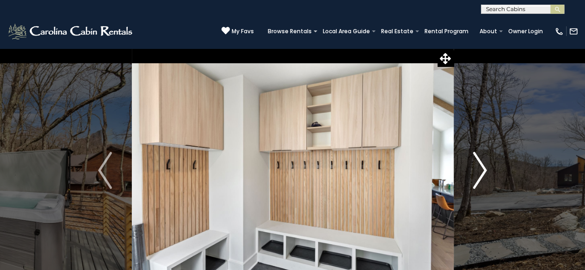
click at [479, 174] on img "Next" at bounding box center [480, 170] width 14 height 37
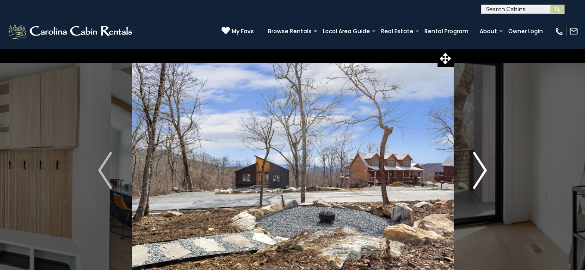
click at [479, 174] on img "Next" at bounding box center [480, 170] width 14 height 37
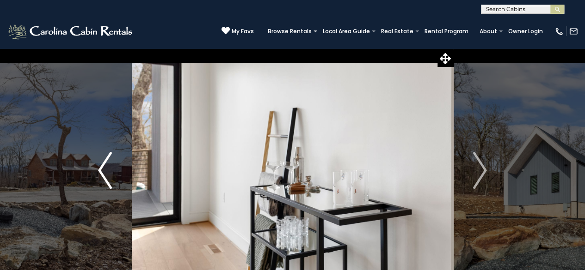
click at [103, 171] on img "Previous" at bounding box center [105, 170] width 14 height 37
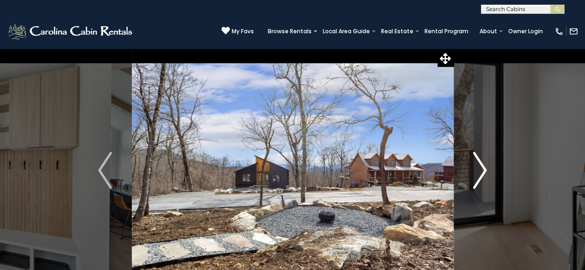
click at [479, 176] on img "Next" at bounding box center [480, 170] width 14 height 37
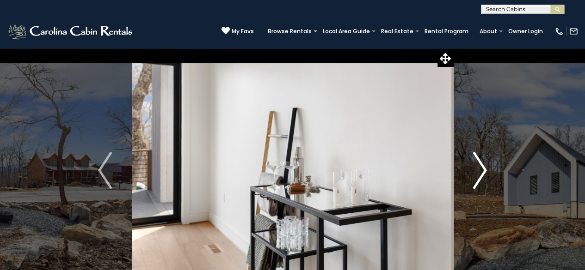
click at [479, 176] on img "Next" at bounding box center [480, 170] width 14 height 37
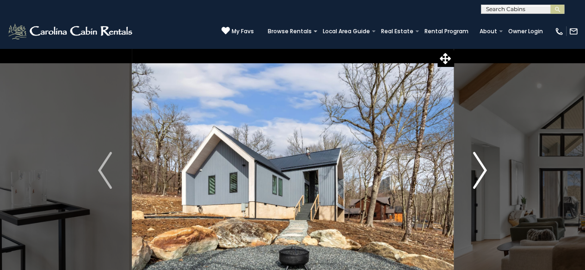
click at [479, 176] on img "Next" at bounding box center [480, 170] width 14 height 37
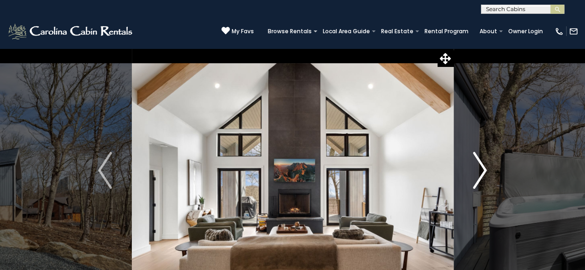
click at [479, 176] on img "Next" at bounding box center [480, 170] width 14 height 37
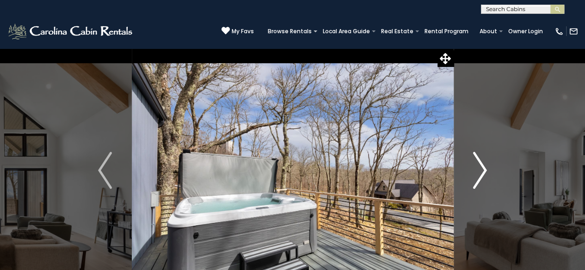
click at [479, 176] on img "Next" at bounding box center [480, 170] width 14 height 37
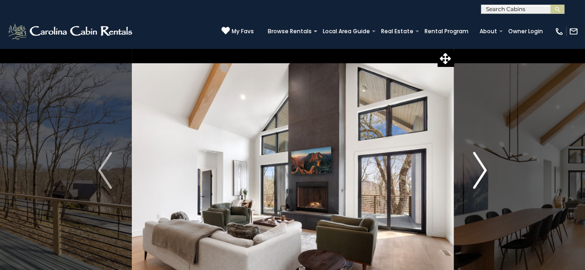
click at [479, 176] on img "Next" at bounding box center [480, 170] width 14 height 37
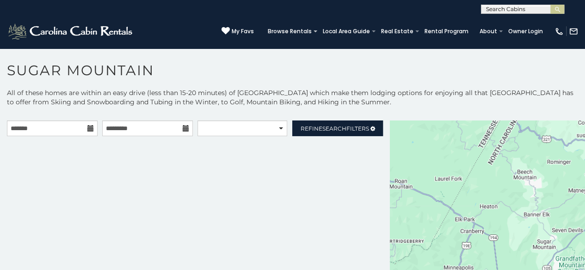
scroll to position [5, 0]
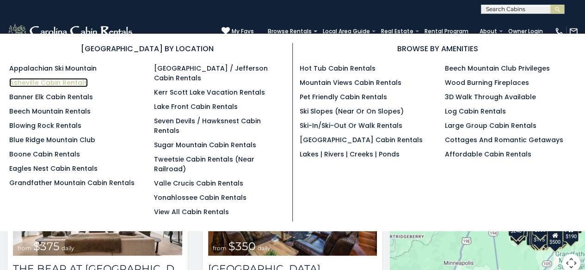
click at [60, 82] on link "Asheville Cabin Rentals" at bounding box center [48, 82] width 79 height 9
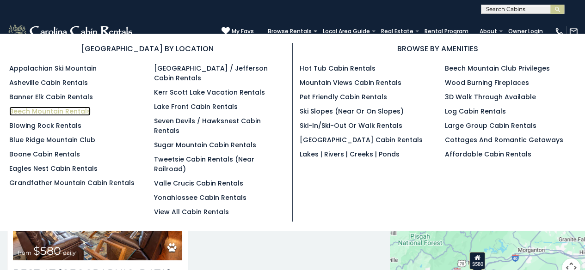
click at [78, 109] on link "Beech Mountain Rentals" at bounding box center [49, 111] width 81 height 9
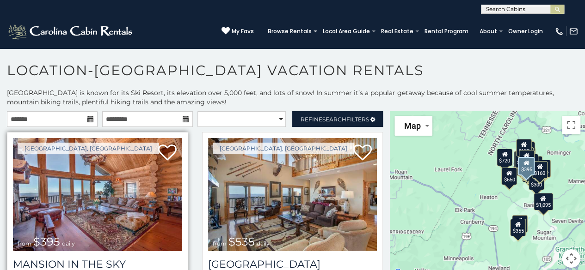
click at [115, 190] on img at bounding box center [97, 194] width 169 height 113
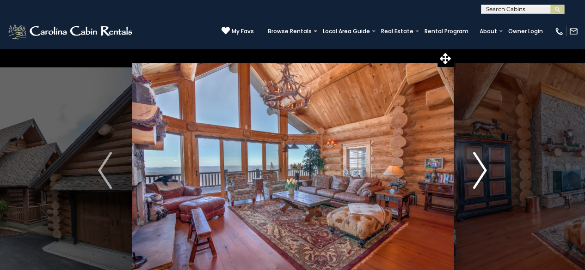
click at [477, 167] on img "Next" at bounding box center [480, 170] width 14 height 37
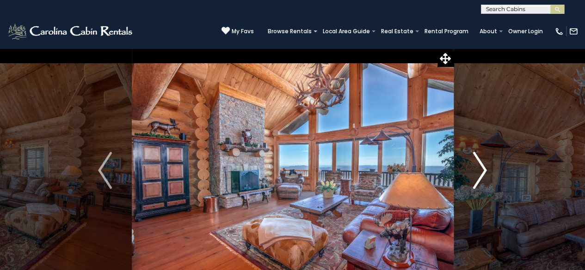
click at [477, 168] on img "Next" at bounding box center [480, 170] width 14 height 37
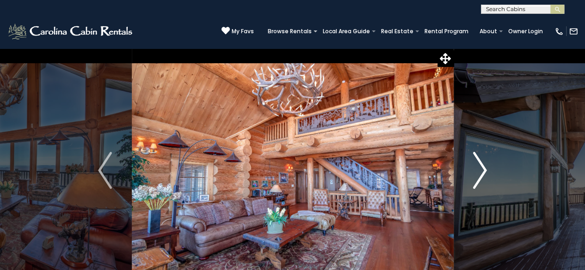
click at [477, 168] on img "Next" at bounding box center [480, 170] width 14 height 37
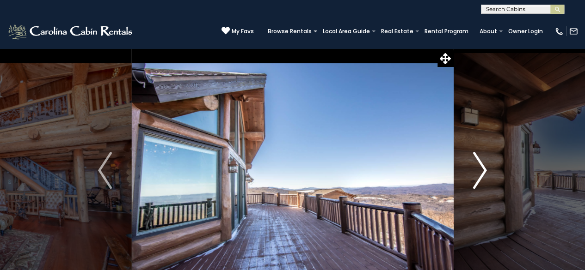
click at [479, 162] on img "Next" at bounding box center [480, 170] width 14 height 37
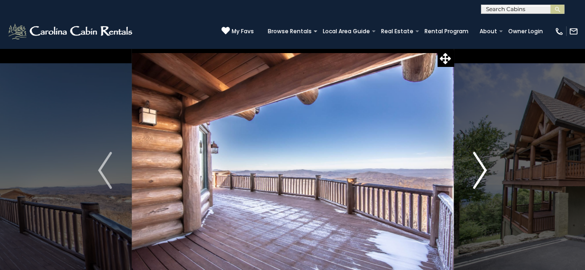
click at [484, 157] on img "Next" at bounding box center [480, 170] width 14 height 37
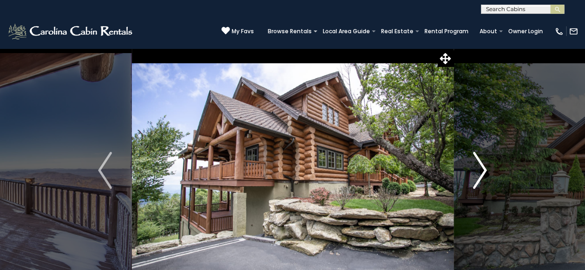
click at [488, 150] on button "Next" at bounding box center [479, 170] width 53 height 245
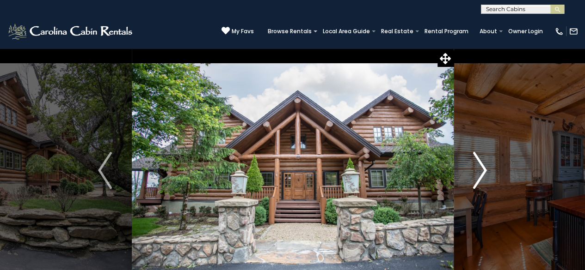
click at [488, 150] on button "Next" at bounding box center [479, 170] width 53 height 245
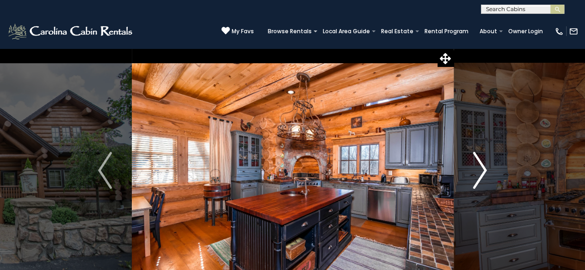
click at [493, 144] on button "Next" at bounding box center [479, 170] width 53 height 245
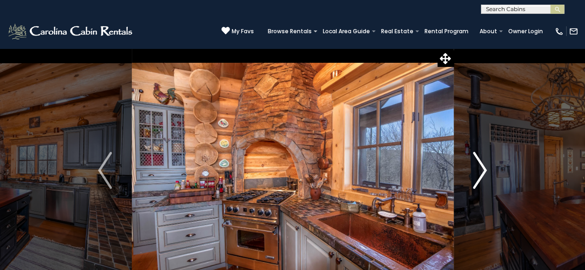
click at [496, 137] on button "Next" at bounding box center [479, 170] width 53 height 245
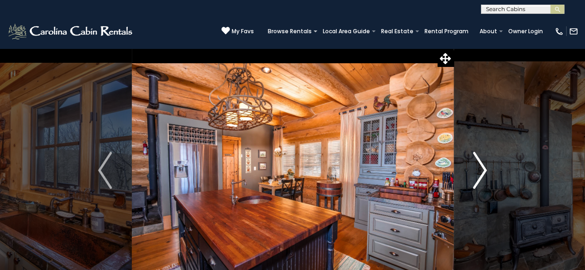
click at [500, 132] on button "Next" at bounding box center [479, 170] width 53 height 245
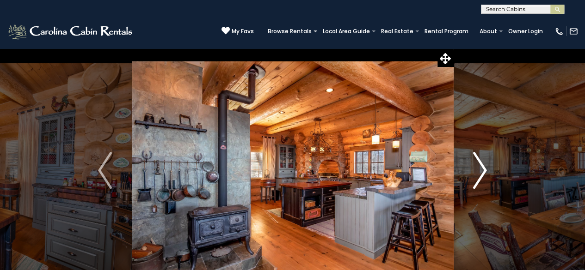
click at [474, 166] on img "Next" at bounding box center [480, 170] width 14 height 37
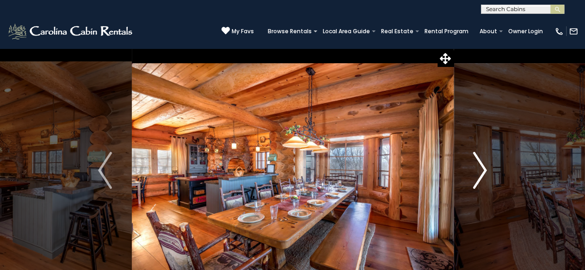
click at [474, 166] on img "Next" at bounding box center [480, 170] width 14 height 37
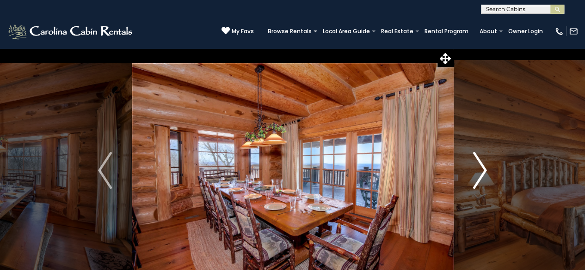
click at [474, 166] on img "Next" at bounding box center [480, 170] width 14 height 37
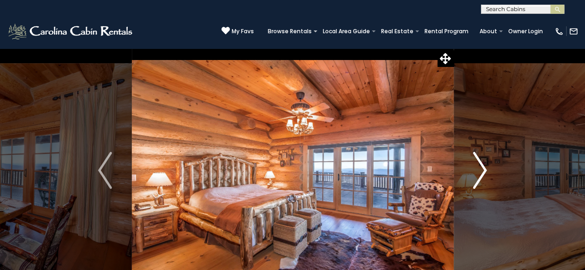
click at [474, 166] on img "Next" at bounding box center [480, 170] width 14 height 37
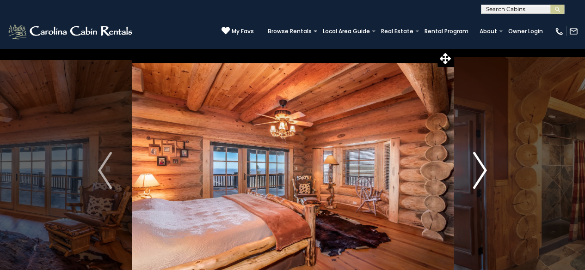
click at [474, 166] on img "Next" at bounding box center [480, 170] width 14 height 37
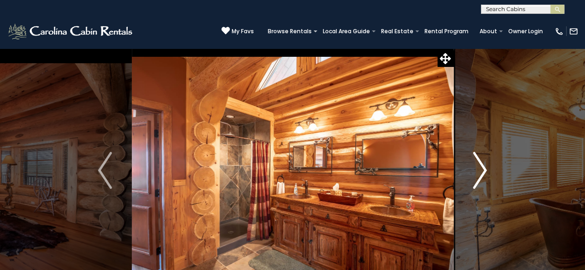
click at [479, 167] on img "Next" at bounding box center [480, 170] width 14 height 37
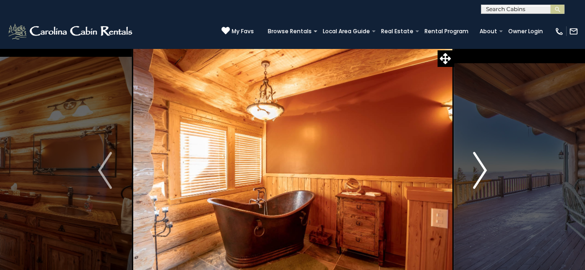
click at [479, 167] on img "Next" at bounding box center [480, 170] width 14 height 37
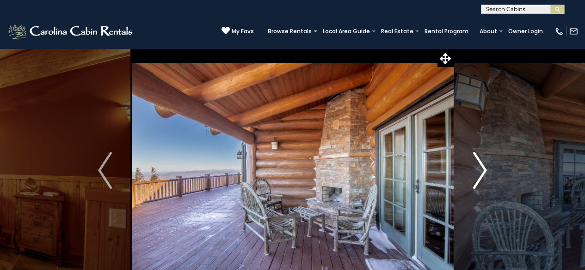
click at [479, 167] on img "Next" at bounding box center [480, 170] width 14 height 37
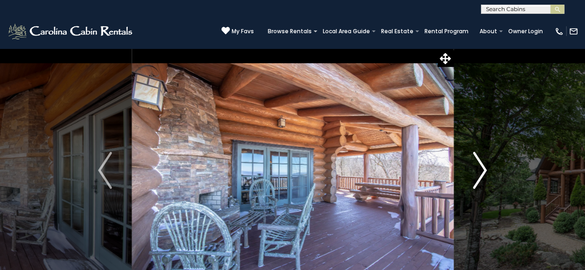
click at [479, 167] on img "Next" at bounding box center [480, 170] width 14 height 37
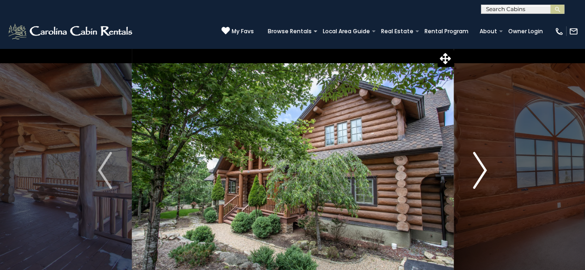
click at [479, 167] on img "Next" at bounding box center [480, 170] width 14 height 37
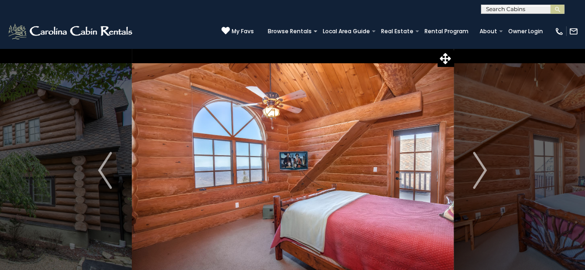
click at [302, 165] on img at bounding box center [293, 170] width 322 height 245
click at [305, 163] on img at bounding box center [293, 170] width 322 height 245
click at [306, 165] on img at bounding box center [293, 170] width 322 height 245
click at [480, 171] on img "Next" at bounding box center [480, 170] width 14 height 37
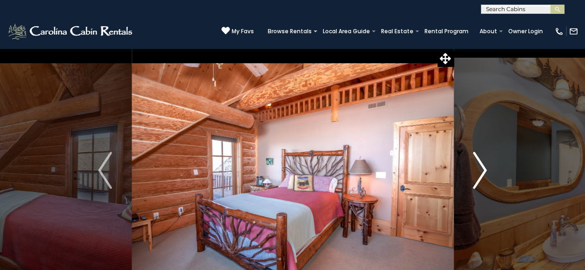
click at [480, 171] on img "Next" at bounding box center [480, 170] width 14 height 37
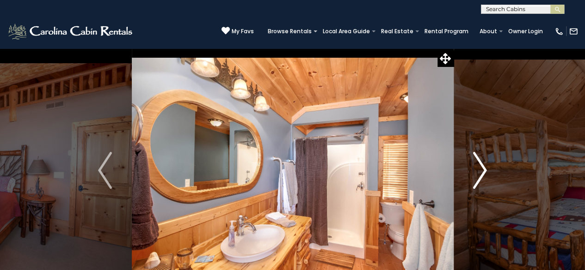
click at [480, 171] on img "Next" at bounding box center [480, 170] width 14 height 37
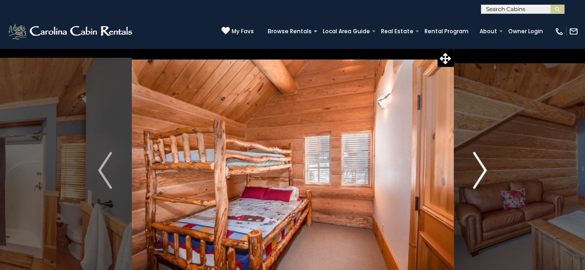
click at [480, 171] on img "Next" at bounding box center [480, 170] width 14 height 37
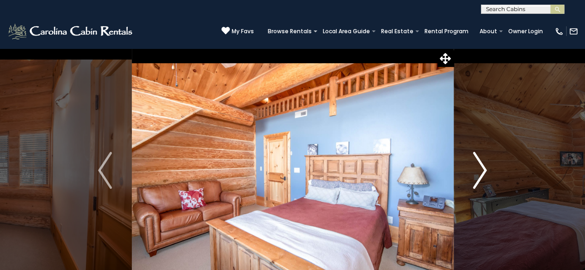
click at [480, 171] on img "Next" at bounding box center [480, 170] width 14 height 37
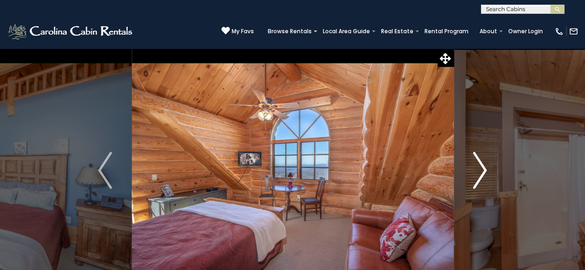
click at [480, 171] on img "Next" at bounding box center [480, 170] width 14 height 37
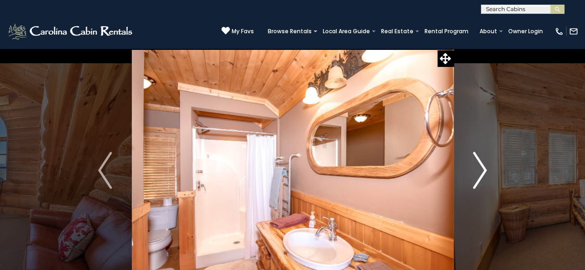
click at [480, 171] on img "Next" at bounding box center [480, 170] width 14 height 37
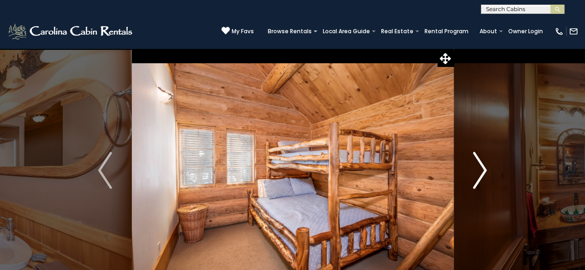
click at [480, 171] on img "Next" at bounding box center [480, 170] width 14 height 37
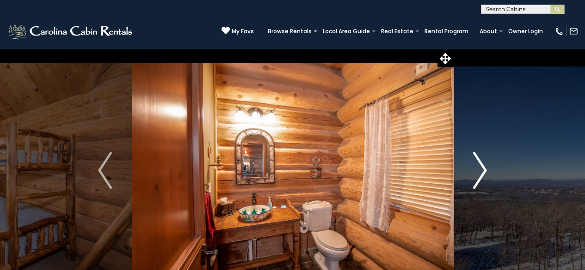
click at [480, 171] on img "Next" at bounding box center [480, 170] width 14 height 37
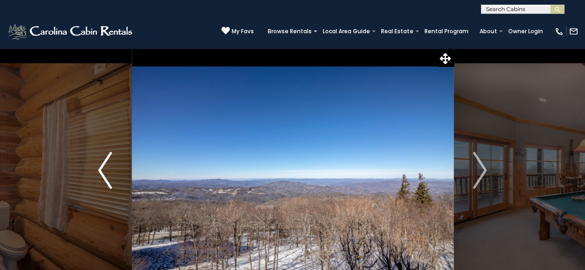
click at [104, 164] on img "Previous" at bounding box center [105, 170] width 14 height 37
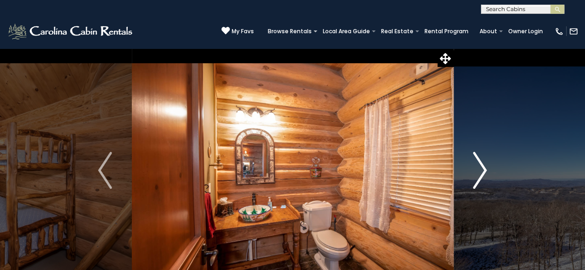
click at [485, 170] on img "Next" at bounding box center [480, 170] width 14 height 37
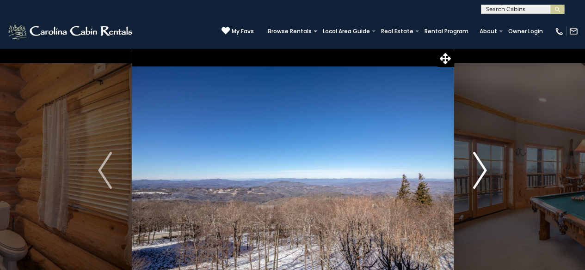
click at [485, 170] on img "Next" at bounding box center [480, 170] width 14 height 37
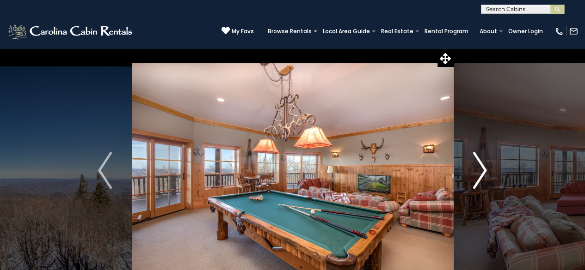
click at [485, 170] on img "Next" at bounding box center [480, 170] width 14 height 37
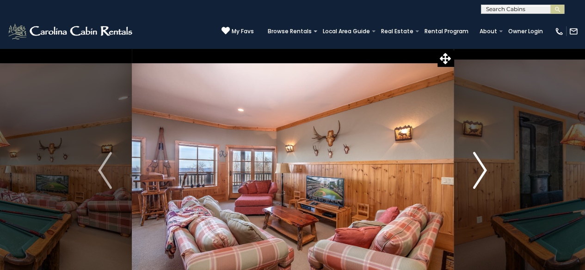
click at [485, 170] on img "Next" at bounding box center [480, 170] width 14 height 37
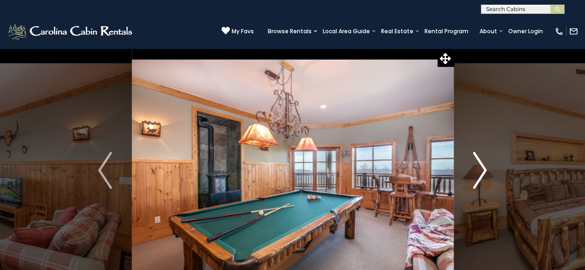
click at [485, 170] on img "Next" at bounding box center [480, 170] width 14 height 37
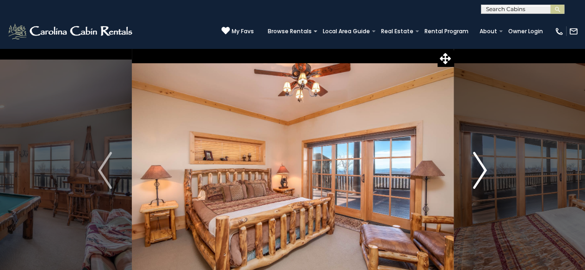
click at [485, 170] on img "Next" at bounding box center [480, 170] width 14 height 37
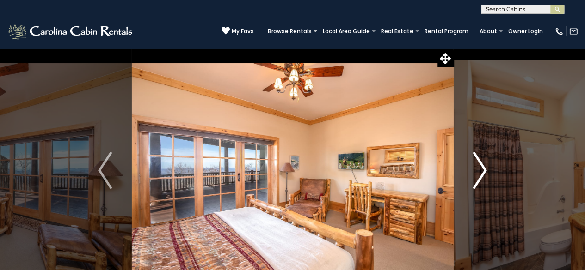
click at [485, 170] on img "Next" at bounding box center [480, 170] width 14 height 37
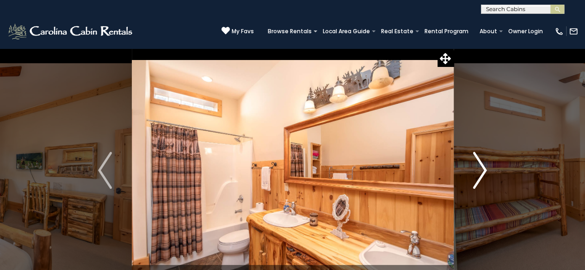
click at [485, 170] on img "Next" at bounding box center [480, 170] width 14 height 37
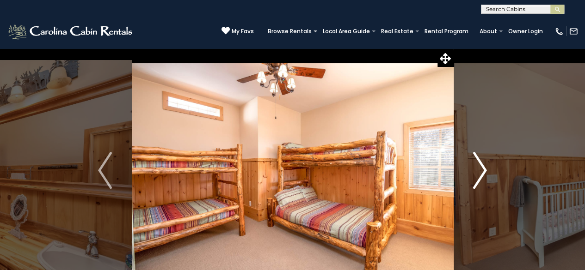
click at [485, 170] on img "Next" at bounding box center [480, 170] width 14 height 37
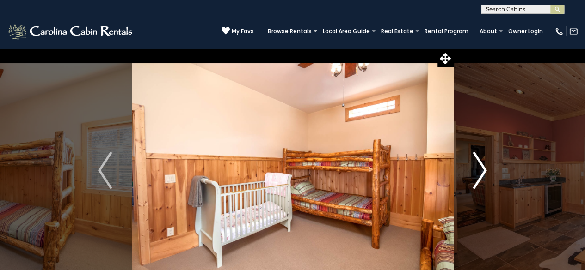
click at [485, 170] on img "Next" at bounding box center [480, 170] width 14 height 37
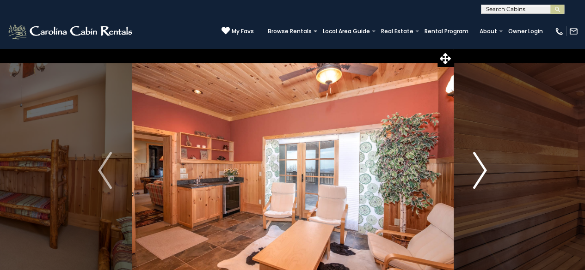
click at [485, 170] on img "Next" at bounding box center [480, 170] width 14 height 37
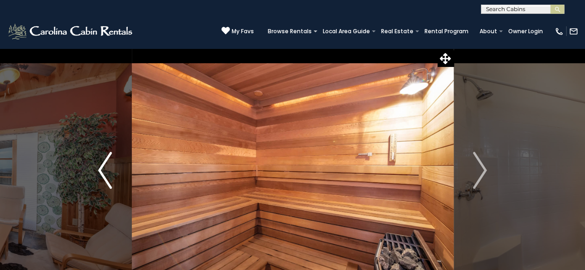
click at [109, 173] on img "Previous" at bounding box center [105, 170] width 14 height 37
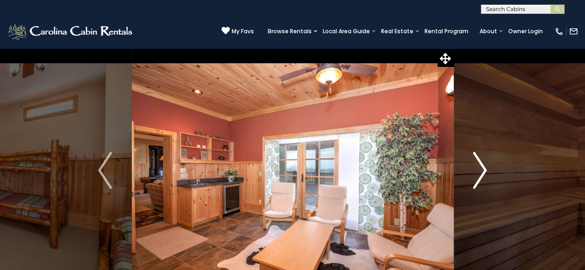
click at [477, 172] on img "Next" at bounding box center [480, 170] width 14 height 37
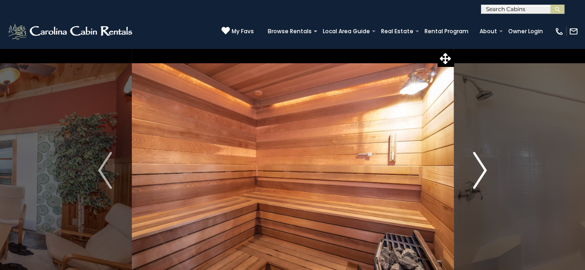
click at [477, 172] on img "Next" at bounding box center [480, 170] width 14 height 37
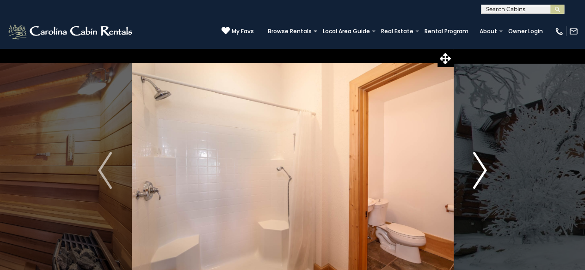
click at [477, 172] on img "Next" at bounding box center [480, 170] width 14 height 37
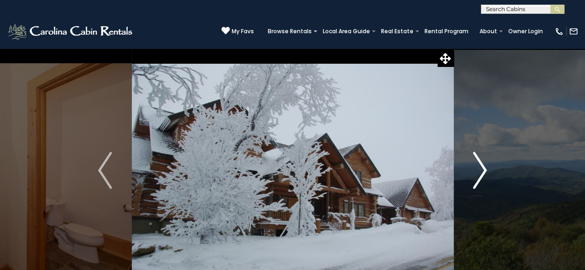
click at [477, 172] on img "Next" at bounding box center [480, 170] width 14 height 37
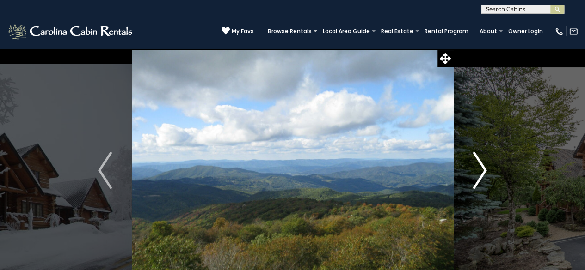
click at [477, 172] on img "Next" at bounding box center [480, 170] width 14 height 37
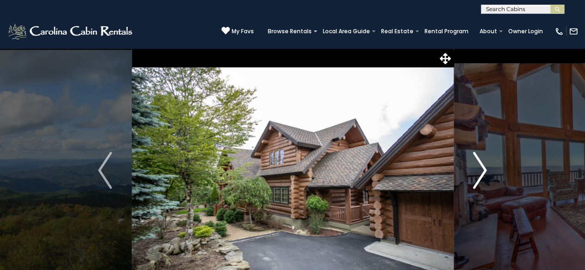
click at [483, 165] on img "Next" at bounding box center [480, 170] width 14 height 37
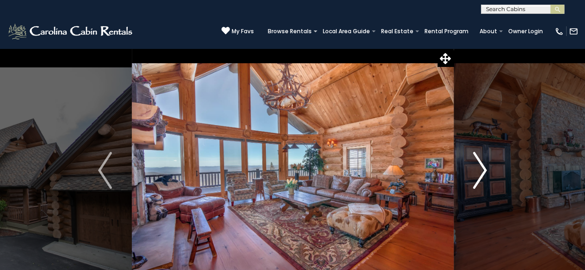
click at [483, 165] on img "Next" at bounding box center [480, 170] width 14 height 37
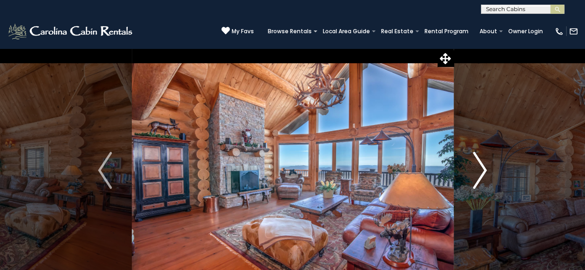
click at [483, 165] on img "Next" at bounding box center [480, 170] width 14 height 37
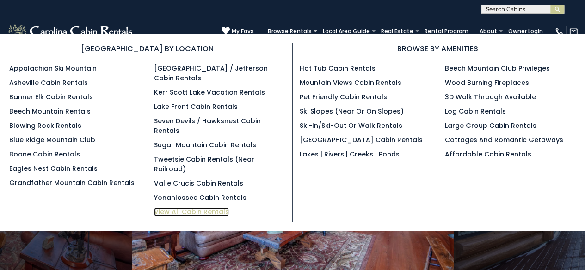
click at [173, 208] on link "View All Cabin Rentals" at bounding box center [191, 212] width 75 height 9
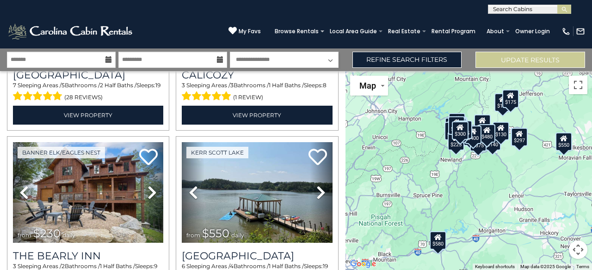
scroll to position [899, 0]
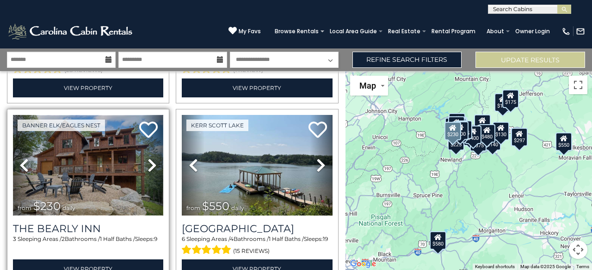
click at [83, 164] on img at bounding box center [88, 165] width 150 height 101
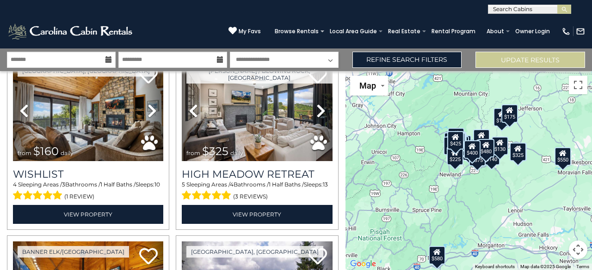
scroll to position [1330, 0]
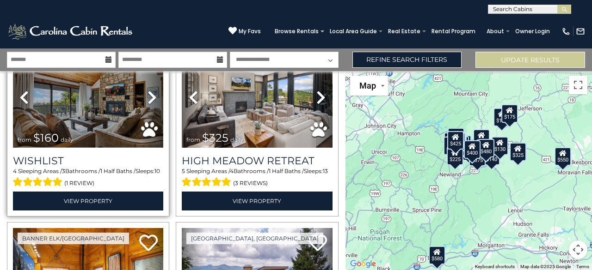
click at [92, 110] on img at bounding box center [88, 97] width 150 height 101
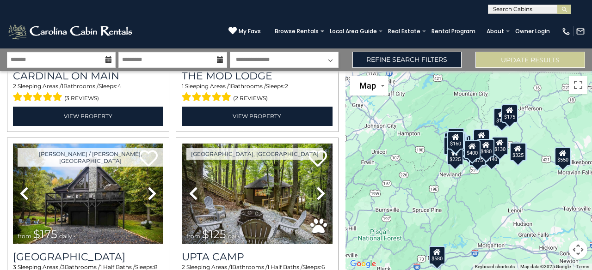
scroll to position [1790, 0]
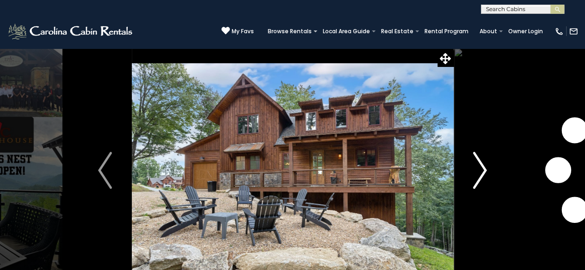
click at [473, 172] on img "Next" at bounding box center [480, 170] width 14 height 37
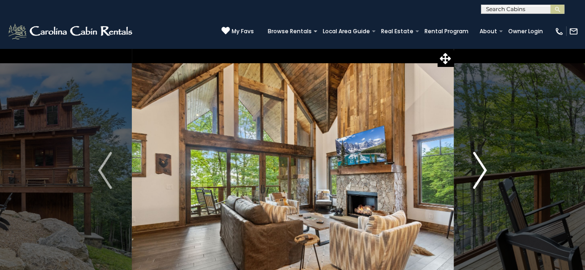
click at [474, 179] on img "Next" at bounding box center [480, 170] width 14 height 37
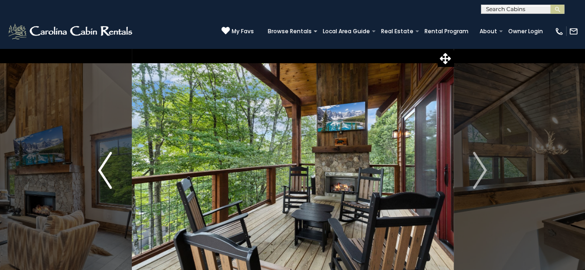
click at [117, 174] on button "Previous" at bounding box center [105, 170] width 53 height 245
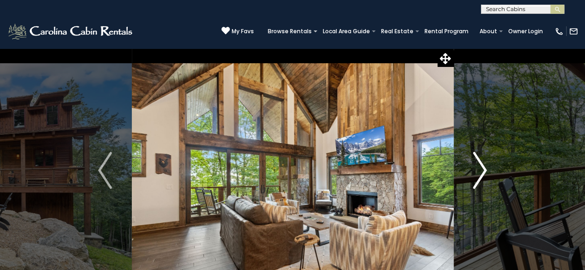
click at [471, 179] on button "Next" at bounding box center [479, 170] width 53 height 245
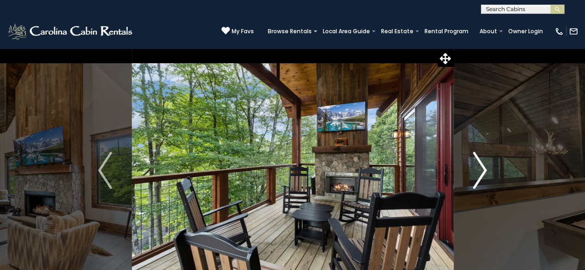
click at [458, 170] on button "Next" at bounding box center [479, 170] width 53 height 245
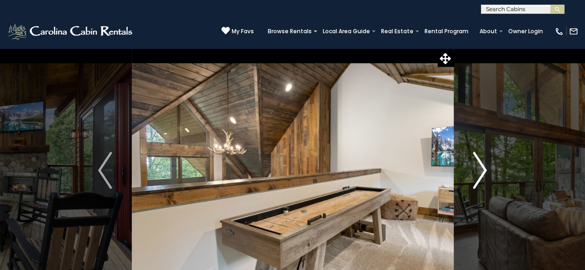
click at [456, 171] on button "Next" at bounding box center [479, 170] width 53 height 245
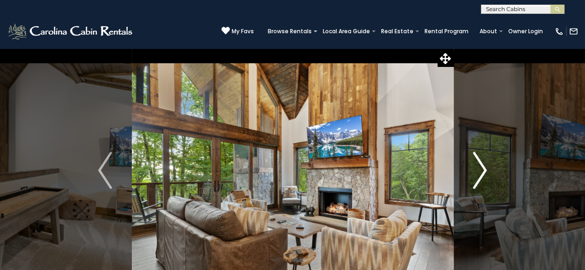
click at [469, 176] on button "Next" at bounding box center [479, 170] width 53 height 245
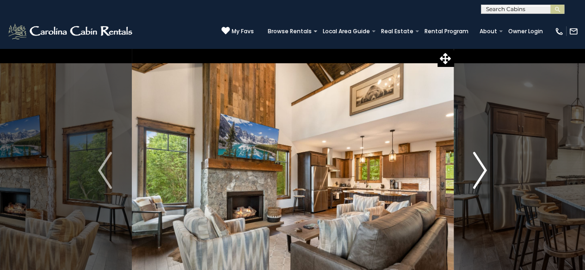
click at [474, 156] on img "Next" at bounding box center [480, 170] width 14 height 37
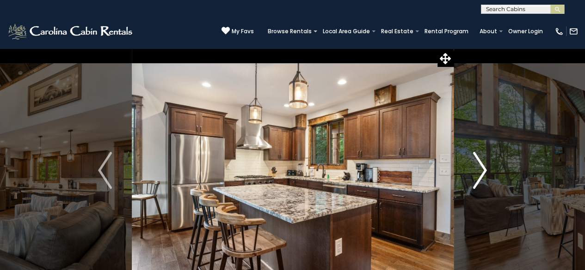
click at [482, 180] on img "Next" at bounding box center [480, 170] width 14 height 37
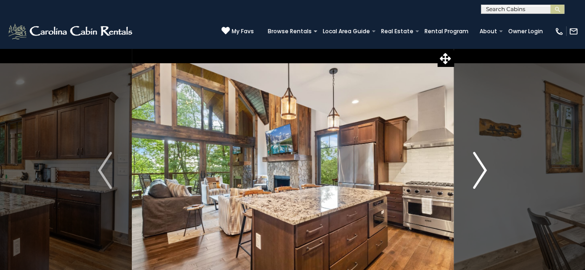
click at [467, 175] on button "Next" at bounding box center [479, 170] width 53 height 245
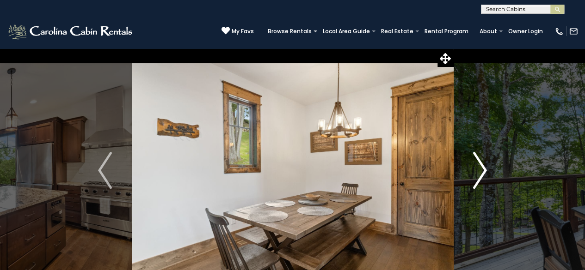
click at [473, 173] on img "Next" at bounding box center [480, 170] width 14 height 37
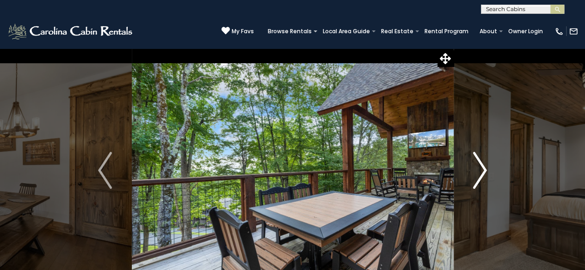
click at [473, 180] on img "Next" at bounding box center [480, 170] width 14 height 37
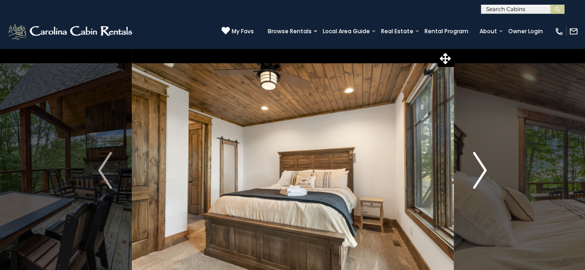
click at [460, 183] on button "Next" at bounding box center [479, 170] width 53 height 245
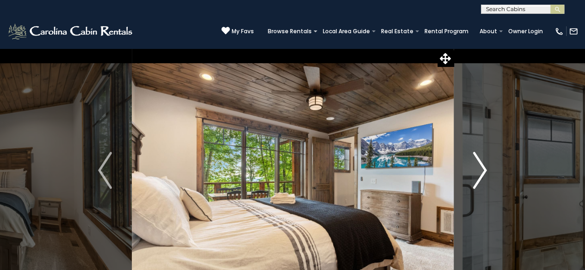
click at [469, 188] on button "Next" at bounding box center [479, 170] width 53 height 245
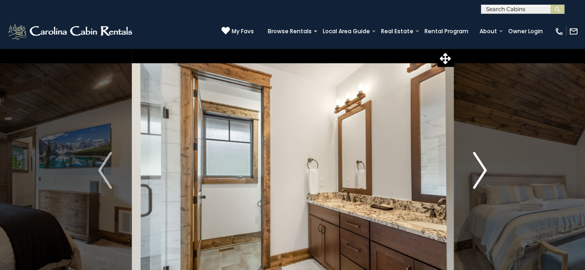
click at [464, 181] on button "Next" at bounding box center [479, 170] width 53 height 245
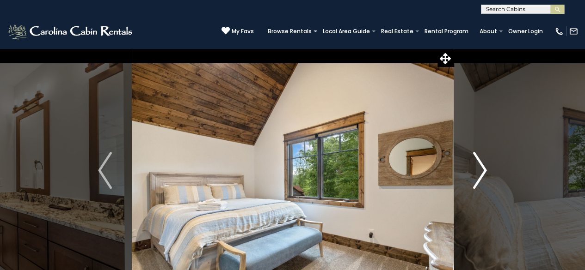
click at [469, 176] on button "Next" at bounding box center [479, 170] width 53 height 245
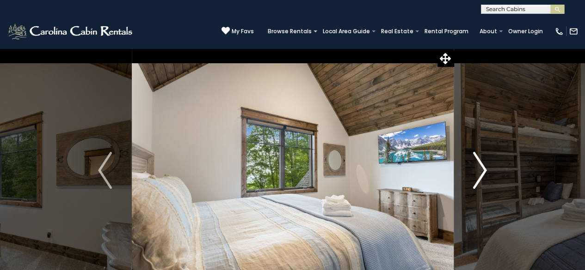
click at [465, 179] on button "Next" at bounding box center [479, 170] width 53 height 245
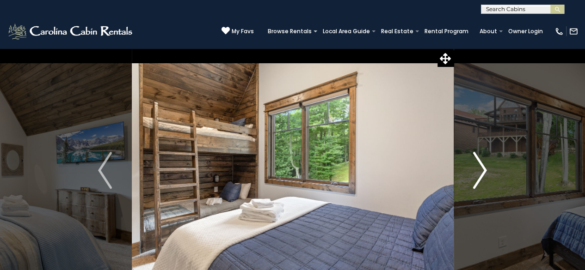
click at [466, 178] on button "Next" at bounding box center [479, 170] width 53 height 245
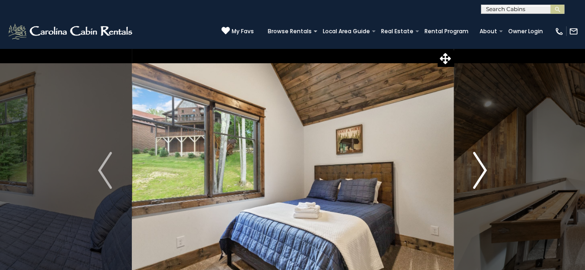
click at [476, 170] on img "Next" at bounding box center [480, 170] width 14 height 37
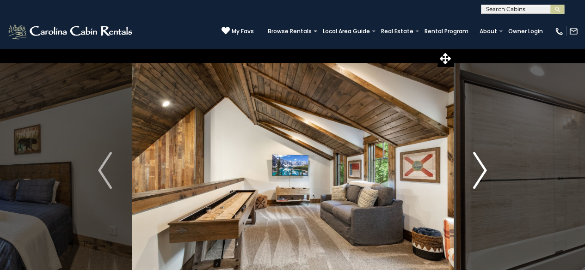
click at [470, 175] on button "Next" at bounding box center [479, 170] width 53 height 245
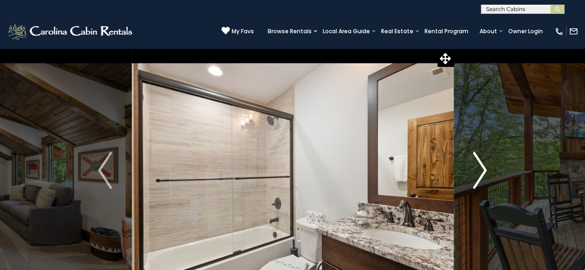
click at [474, 172] on img "Next" at bounding box center [480, 170] width 14 height 37
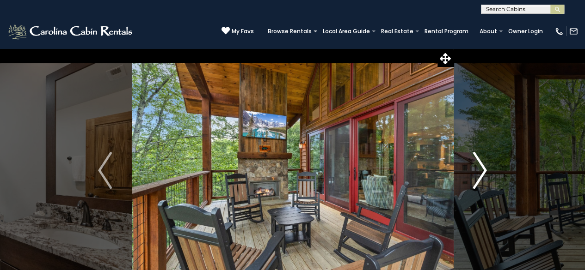
click at [477, 172] on img "Next" at bounding box center [480, 170] width 14 height 37
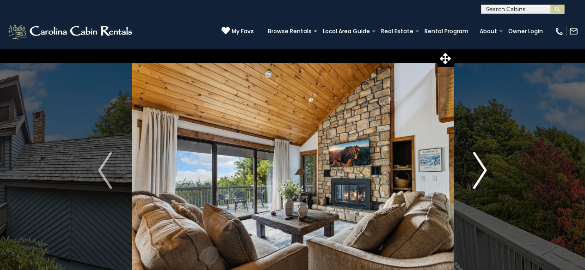
click at [481, 165] on img "Next" at bounding box center [480, 170] width 14 height 37
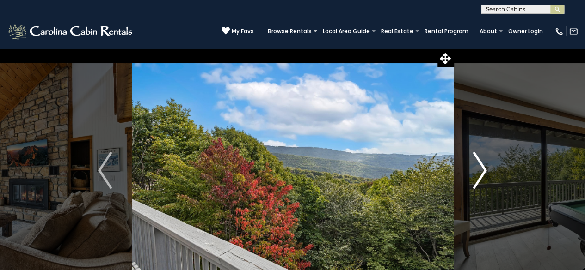
click at [481, 165] on img "Next" at bounding box center [480, 170] width 14 height 37
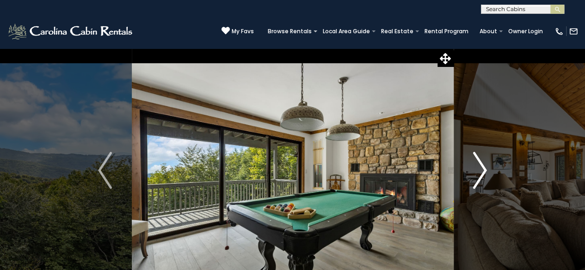
click at [481, 165] on img "Next" at bounding box center [480, 170] width 14 height 37
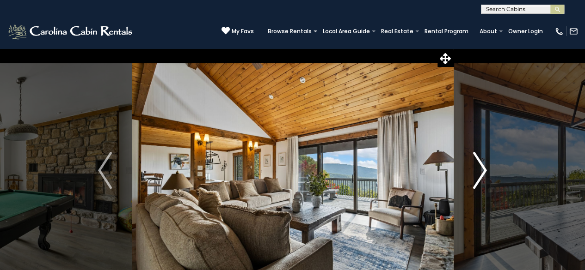
click at [481, 165] on img "Next" at bounding box center [480, 170] width 14 height 37
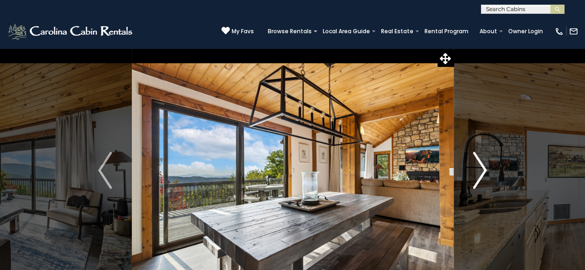
click at [481, 165] on img "Next" at bounding box center [480, 170] width 14 height 37
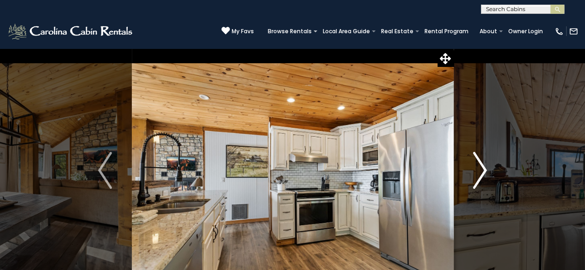
click at [481, 165] on img "Next" at bounding box center [480, 170] width 14 height 37
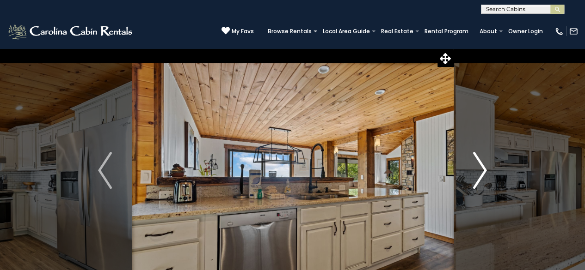
click at [481, 165] on img "Next" at bounding box center [480, 170] width 14 height 37
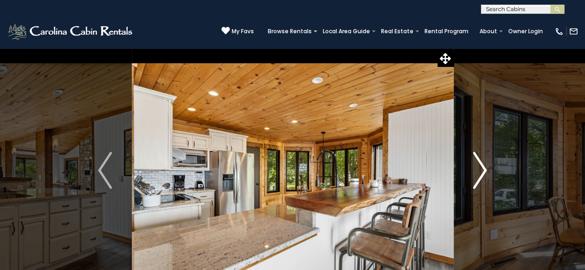
click at [481, 165] on img "Next" at bounding box center [480, 170] width 14 height 37
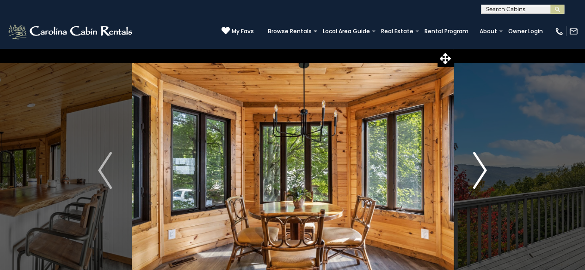
click at [481, 165] on img "Next" at bounding box center [480, 170] width 14 height 37
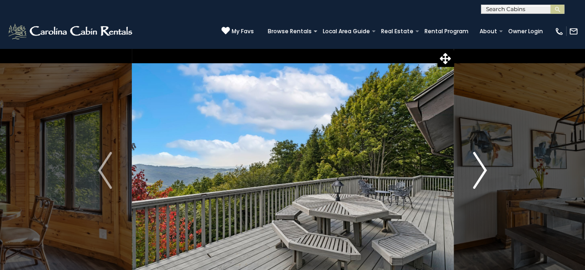
click at [481, 165] on img "Next" at bounding box center [480, 170] width 14 height 37
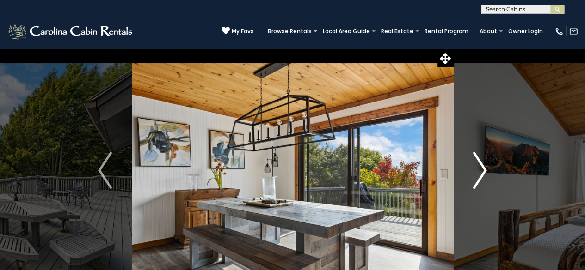
click at [481, 165] on img "Next" at bounding box center [480, 170] width 14 height 37
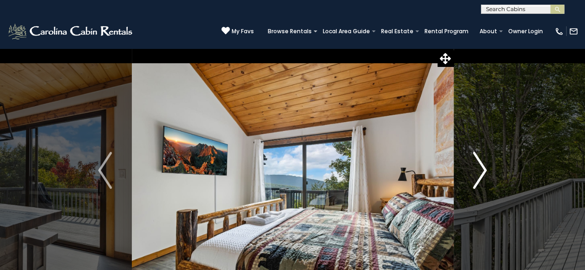
click at [481, 165] on img "Next" at bounding box center [480, 170] width 14 height 37
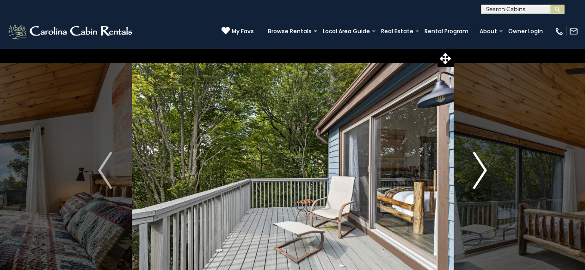
click at [481, 165] on img "Next" at bounding box center [480, 170] width 14 height 37
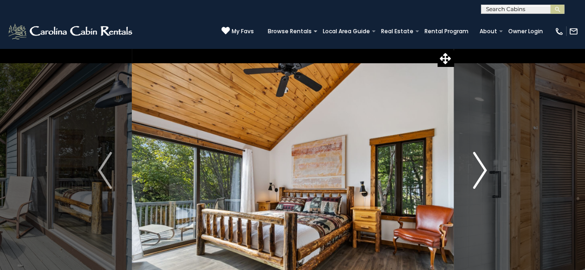
click at [481, 165] on img "Next" at bounding box center [480, 170] width 14 height 37
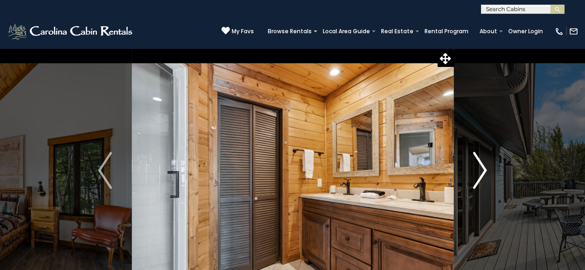
click at [481, 165] on img "Next" at bounding box center [480, 170] width 14 height 37
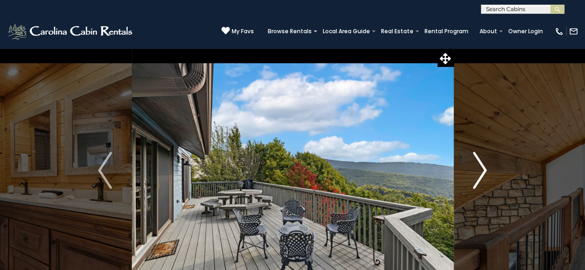
click at [481, 165] on img "Next" at bounding box center [480, 170] width 14 height 37
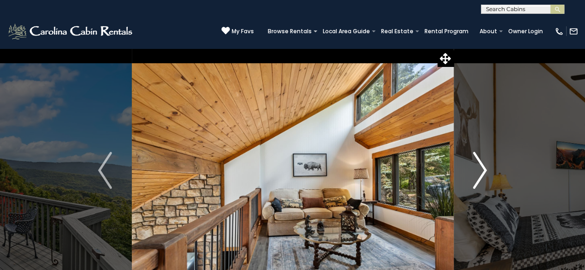
click at [481, 165] on img "Next" at bounding box center [480, 170] width 14 height 37
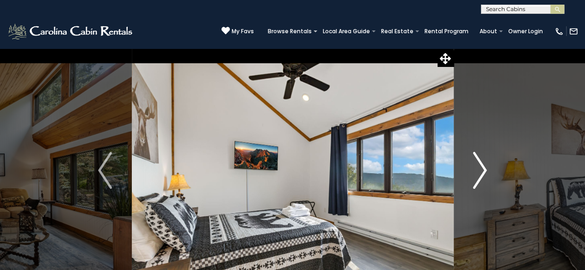
click at [481, 165] on img "Next" at bounding box center [480, 170] width 14 height 37
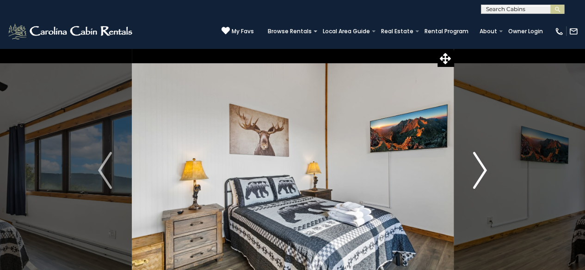
click at [481, 165] on img "Next" at bounding box center [480, 170] width 14 height 37
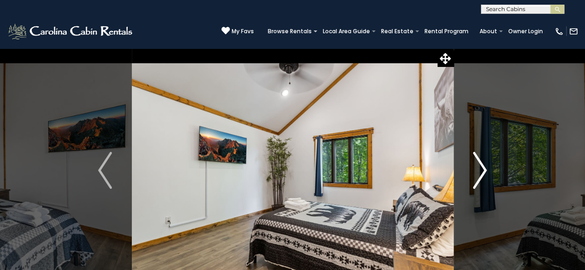
click at [481, 165] on img "Next" at bounding box center [480, 170] width 14 height 37
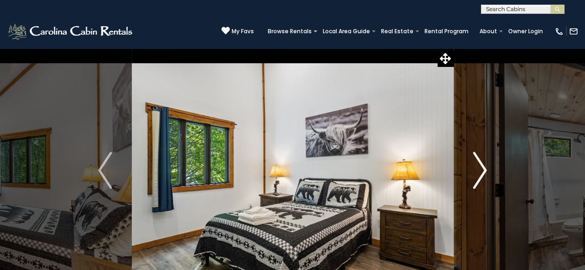
click at [481, 165] on img "Next" at bounding box center [480, 170] width 14 height 37
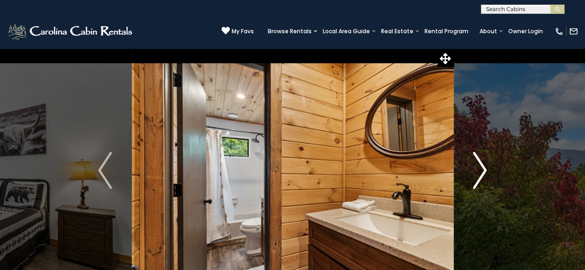
click at [481, 165] on img "Next" at bounding box center [480, 170] width 14 height 37
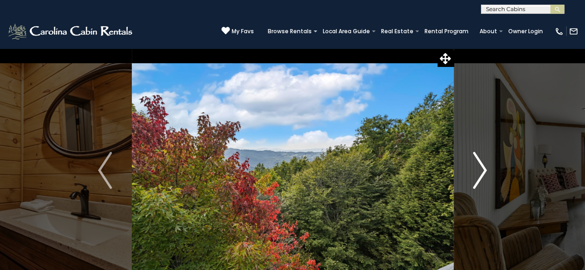
click at [481, 165] on img "Next" at bounding box center [480, 170] width 14 height 37
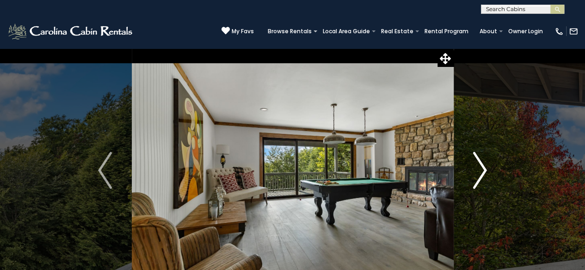
click at [481, 165] on img "Next" at bounding box center [480, 170] width 14 height 37
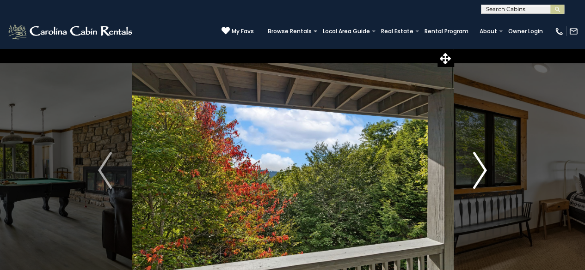
click at [481, 165] on img "Next" at bounding box center [480, 170] width 14 height 37
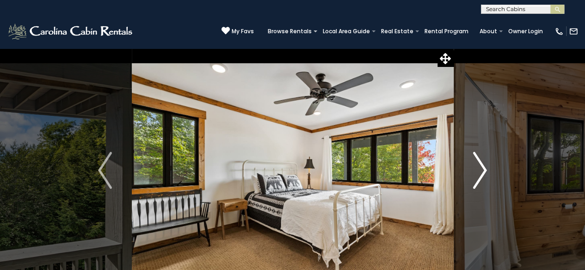
click at [481, 165] on img "Next" at bounding box center [480, 170] width 14 height 37
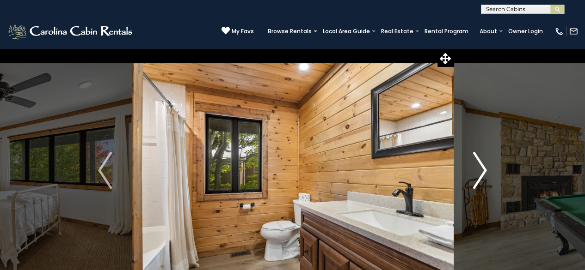
click at [481, 165] on img "Next" at bounding box center [480, 170] width 14 height 37
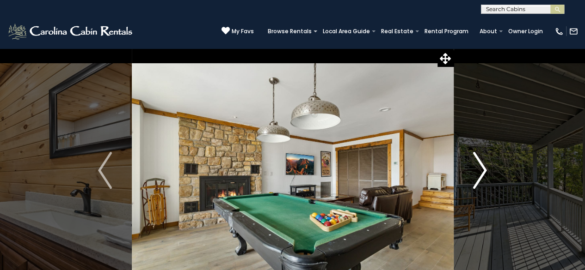
click at [480, 160] on img "Next" at bounding box center [480, 170] width 14 height 37
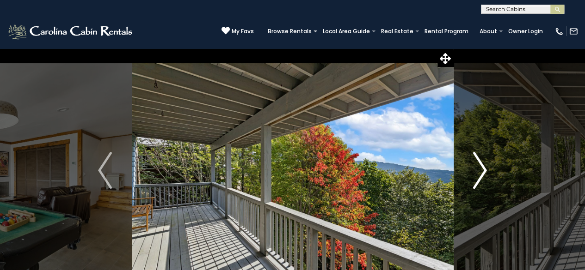
click at [480, 160] on img "Next" at bounding box center [480, 170] width 14 height 37
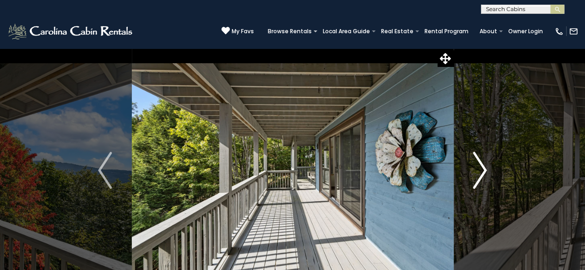
click at [478, 169] on img "Next" at bounding box center [480, 170] width 14 height 37
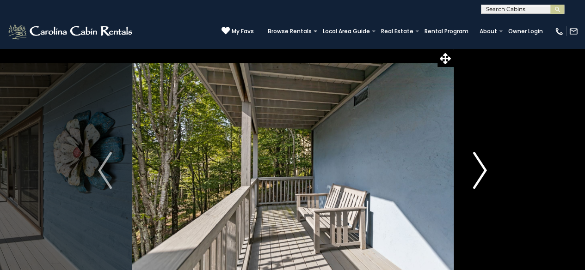
click at [478, 169] on img "Next" at bounding box center [480, 170] width 14 height 37
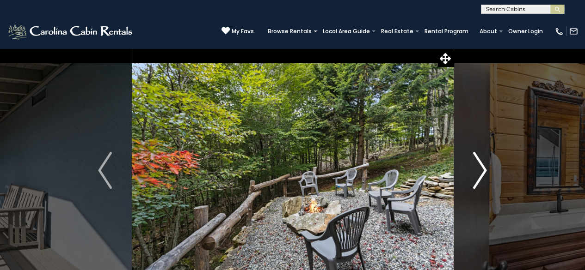
click at [478, 169] on img "Next" at bounding box center [480, 170] width 14 height 37
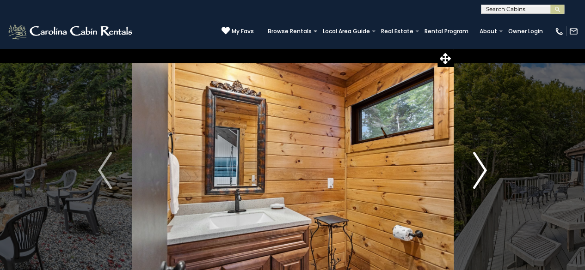
click at [478, 169] on img "Next" at bounding box center [480, 170] width 14 height 37
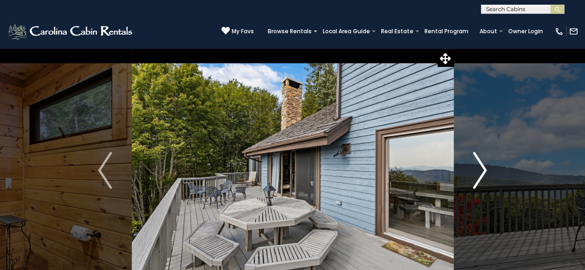
click at [478, 169] on img "Next" at bounding box center [480, 170] width 14 height 37
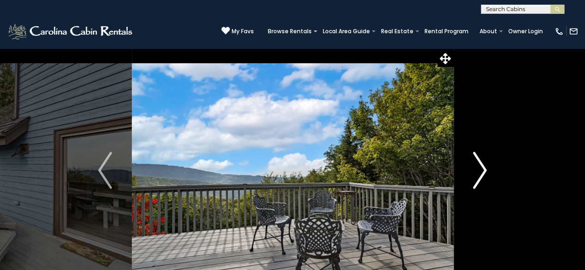
click at [478, 169] on img "Next" at bounding box center [480, 170] width 14 height 37
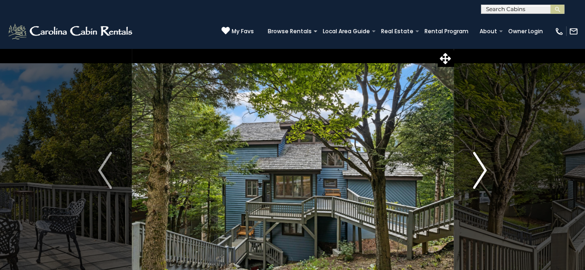
click at [481, 167] on img "Next" at bounding box center [480, 170] width 14 height 37
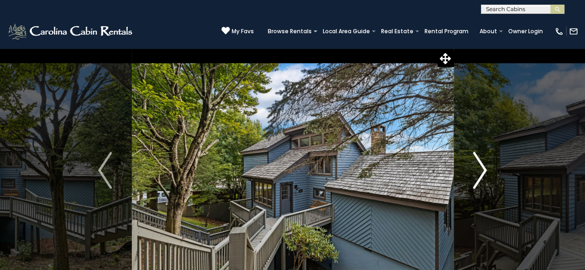
click at [481, 167] on img "Next" at bounding box center [480, 170] width 14 height 37
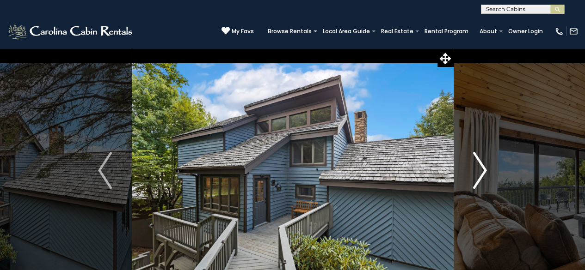
click at [481, 167] on img "Next" at bounding box center [480, 170] width 14 height 37
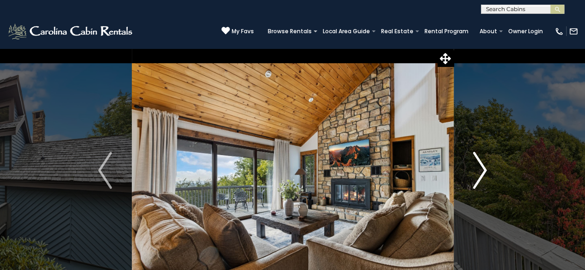
click at [481, 167] on img "Next" at bounding box center [480, 170] width 14 height 37
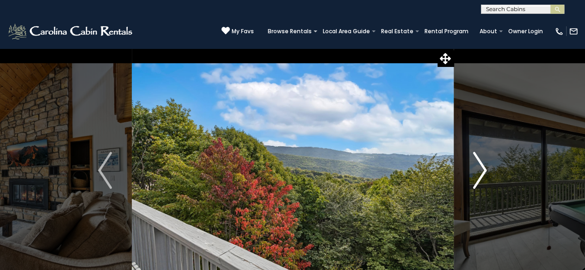
click at [481, 167] on img "Next" at bounding box center [480, 170] width 14 height 37
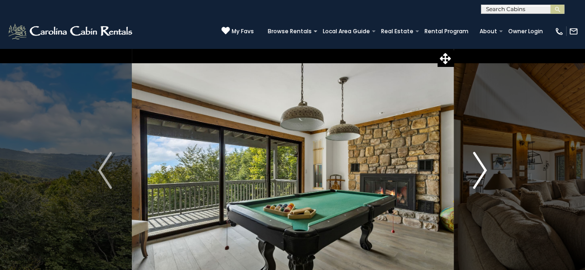
click at [481, 167] on img "Next" at bounding box center [480, 170] width 14 height 37
